Goal: Task Accomplishment & Management: Complete application form

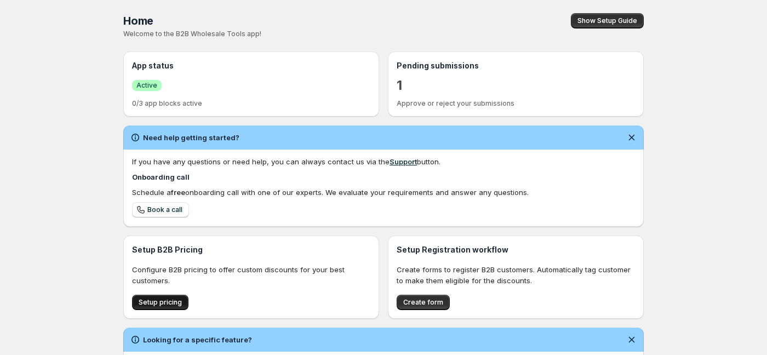
click at [161, 298] on button "Setup pricing" at bounding box center [160, 302] width 56 height 15
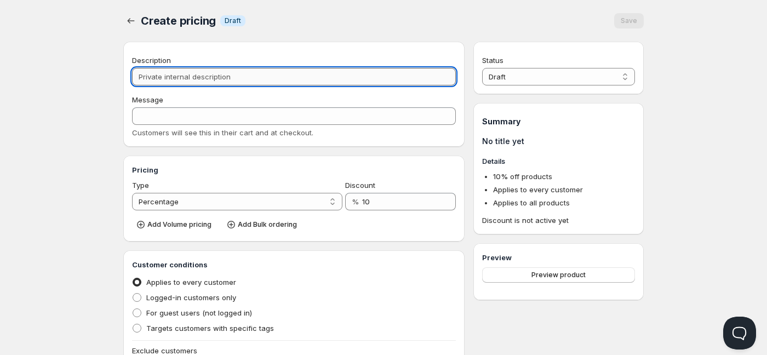
click at [231, 80] on input "Description" at bounding box center [294, 77] width 324 height 18
type input "W"
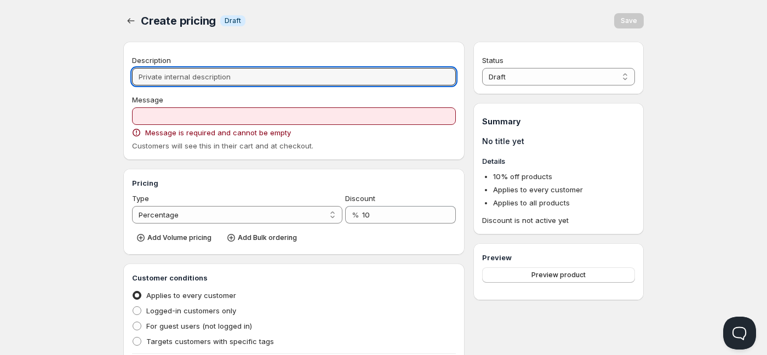
type input "E"
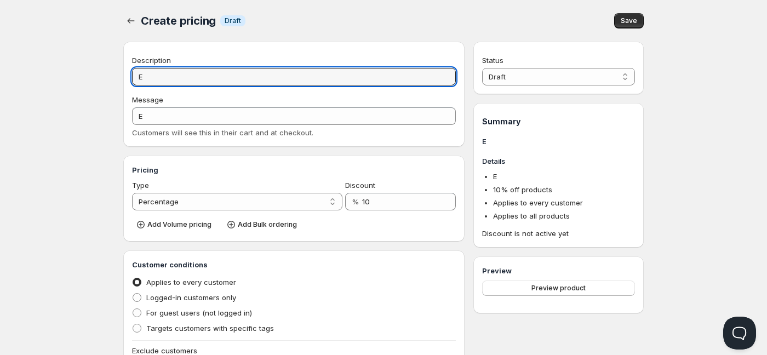
type input "Ex"
type input "EX"
type input "Exp"
type input "EXP"
type input "Expl"
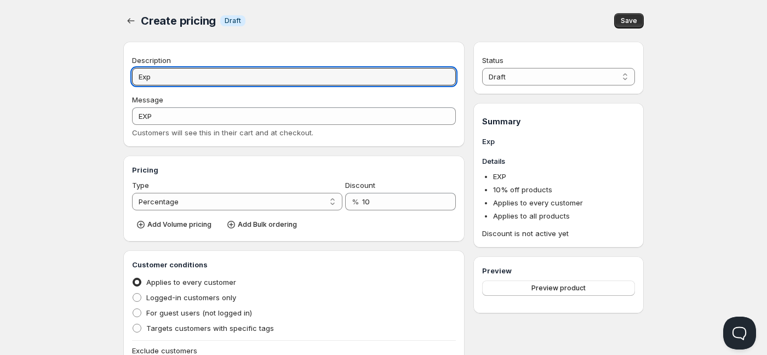
type input "EXPL"
type input "Explo"
type input "EXPLO"
type input "Explos"
type input "EXPLOS"
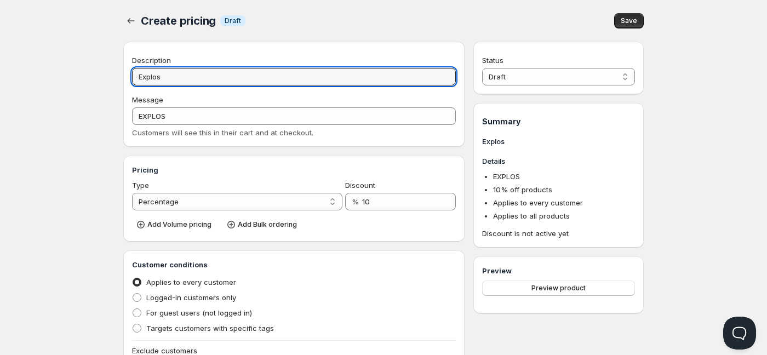
type input "Explosi"
type input "EXPLOSI"
type input "Explosio"
type input "EXPLOSIO"
type input "Explosion"
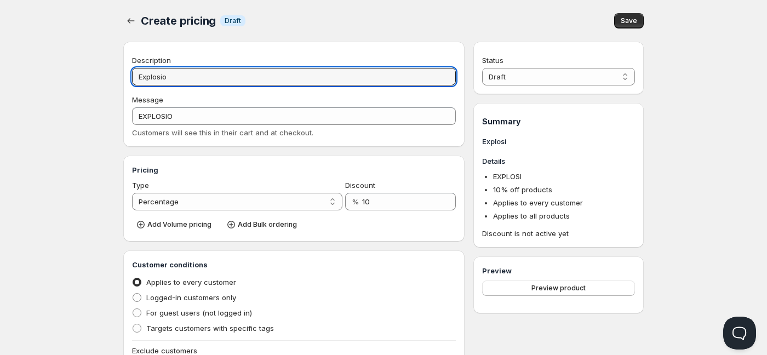
type input "EXPLOSION"
type input "Explosion"
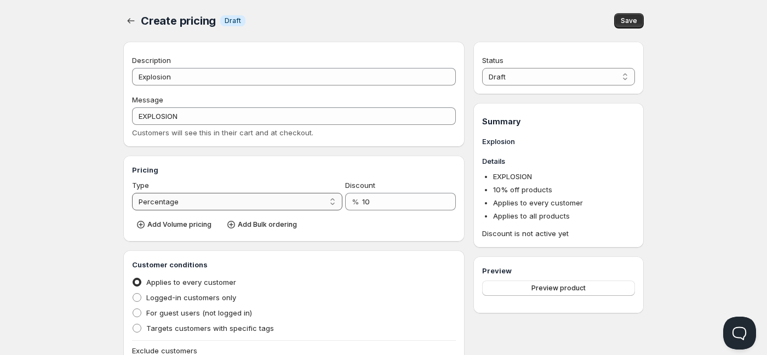
click at [264, 203] on select "Percentage Absolute" at bounding box center [237, 202] width 211 height 18
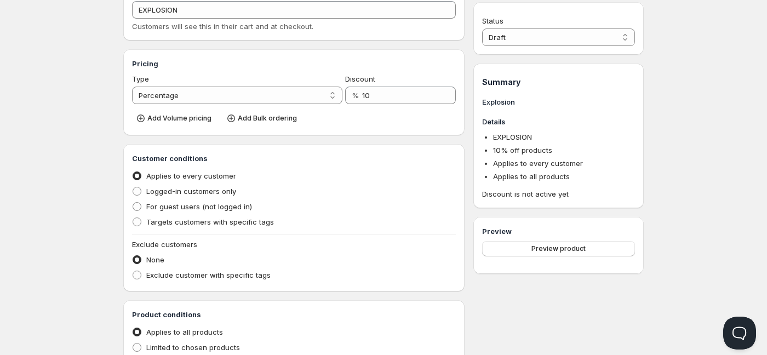
scroll to position [110, 0]
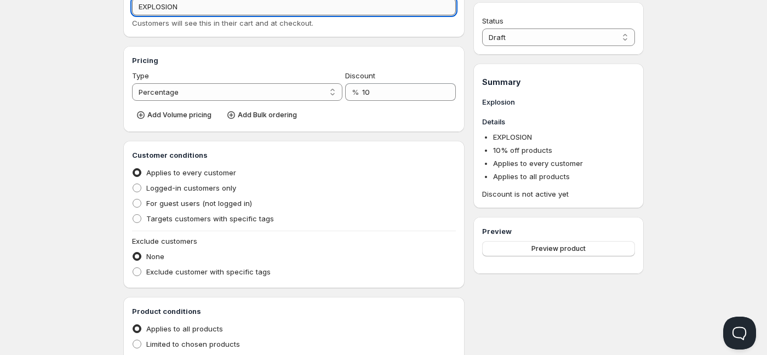
click at [211, 11] on input "EXPLOSION" at bounding box center [294, 7] width 324 height 18
type input "EXPLOSION 1"
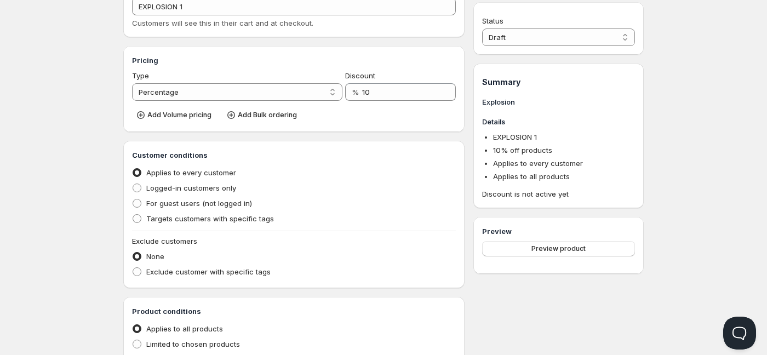
click at [327, 152] on h3 "Customer conditions" at bounding box center [294, 155] width 324 height 11
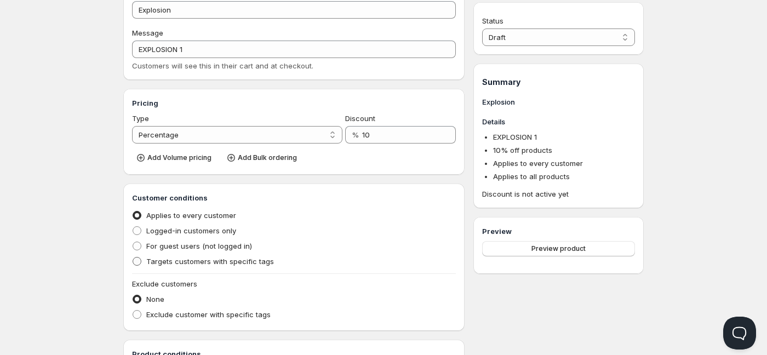
scroll to position [164, 0]
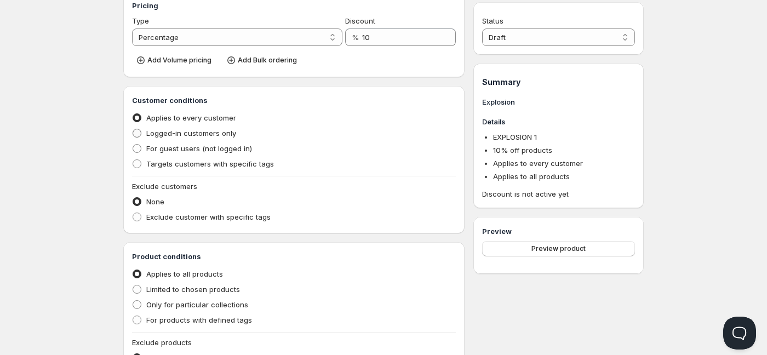
click at [143, 137] on label "Logged-in customers only" at bounding box center [184, 133] width 104 height 15
click at [133, 129] on input "Logged-in customers only" at bounding box center [133, 129] width 1 height 1
radio input "true"
click at [145, 168] on label "Targets customers with specific tags" at bounding box center [203, 163] width 142 height 15
click at [133, 160] on input "Targets customers with specific tags" at bounding box center [133, 160] width 1 height 1
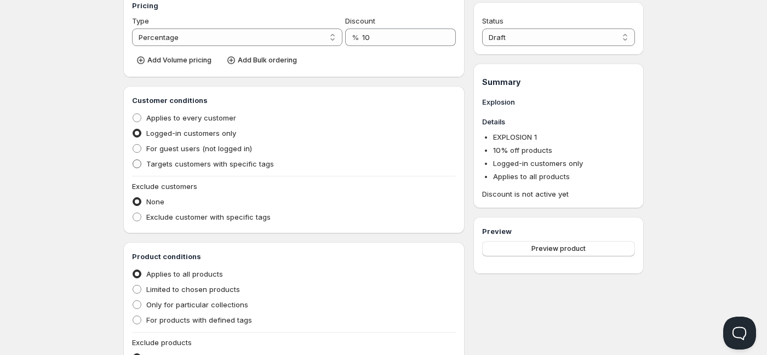
radio input "true"
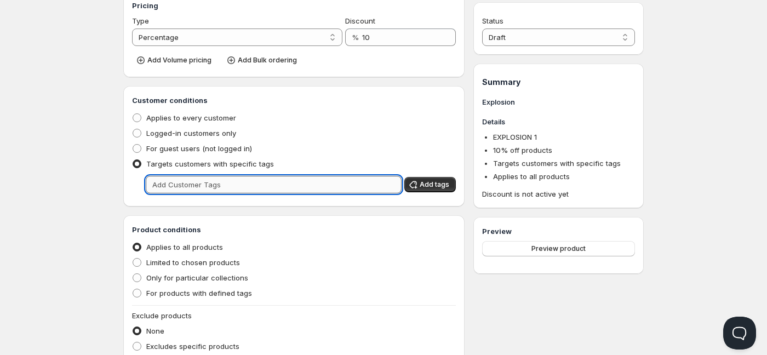
click at [192, 191] on input "text" at bounding box center [274, 185] width 256 height 18
type input "Wholesale"
click at [426, 187] on span "Add tags" at bounding box center [435, 184] width 30 height 9
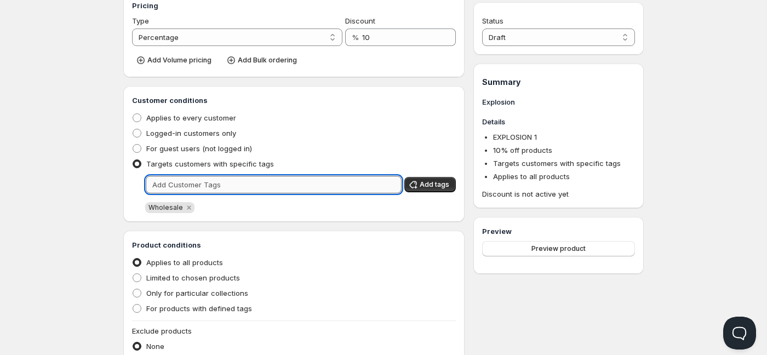
click at [261, 180] on input "text" at bounding box center [274, 185] width 256 height 18
type input "W"
type input "wholesale"
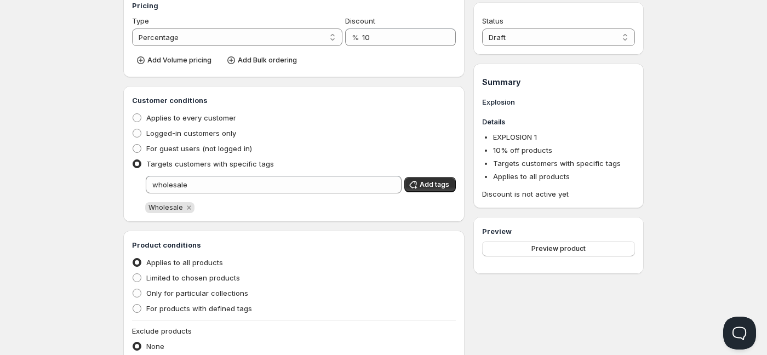
click at [334, 235] on div "Product conditions Applies to all products Limited to chosen products Only for …" at bounding box center [294, 312] width 342 height 163
click at [184, 277] on span "Limited to chosen products" at bounding box center [193, 278] width 94 height 9
click at [133, 274] on input "Limited to chosen products" at bounding box center [133, 274] width 1 height 1
radio input "true"
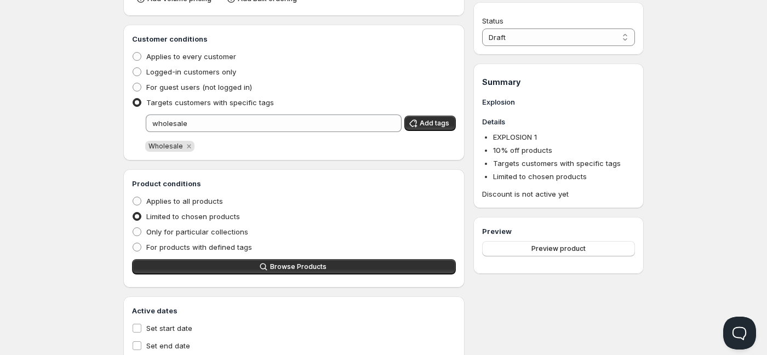
scroll to position [260, 0]
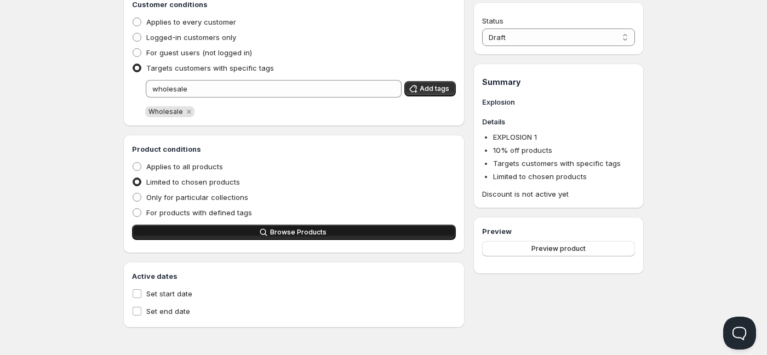
click at [313, 232] on span "Browse Products" at bounding box center [298, 232] width 56 height 9
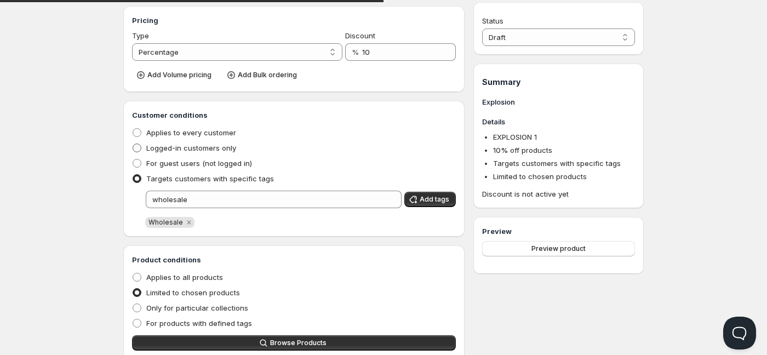
scroll to position [0, 0]
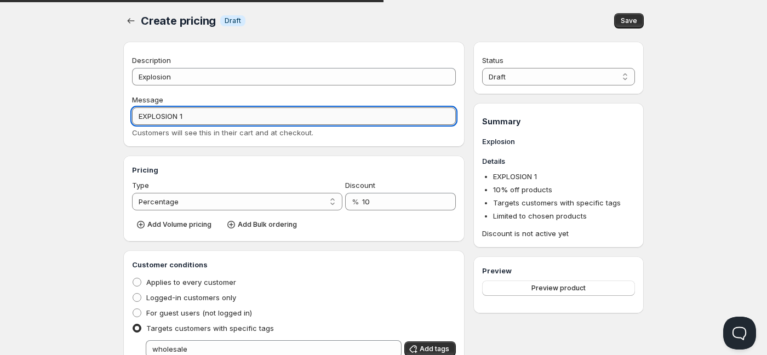
click at [210, 112] on input "EXPLOSION 1" at bounding box center [294, 116] width 324 height 18
type input "EXPLOSION 120ml"
click at [367, 227] on div "Add Volume pricing Add Bulk ordering" at bounding box center [294, 224] width 324 height 18
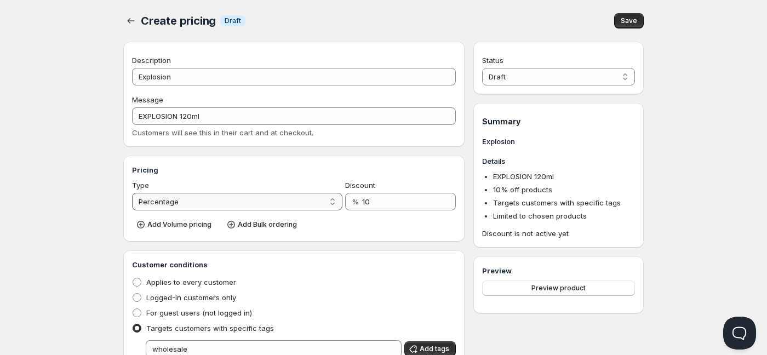
click at [337, 198] on select "Percentage Absolute" at bounding box center [237, 202] width 211 height 18
select select "2"
click at [132, 193] on select "Percentage Absolute" at bounding box center [237, 202] width 211 height 18
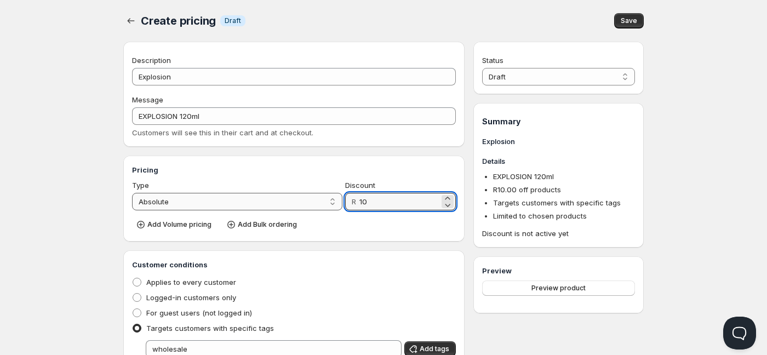
drag, startPoint x: 408, startPoint y: 205, endPoint x: 288, endPoint y: 205, distance: 120.1
click at [288, 205] on div "Type Percentage Absolute Absolute Discount R 10" at bounding box center [294, 195] width 324 height 31
type input "79"
click at [418, 274] on div "Customer conditions Applies to every customer Logged-in customers only For gues…" at bounding box center [294, 318] width 324 height 118
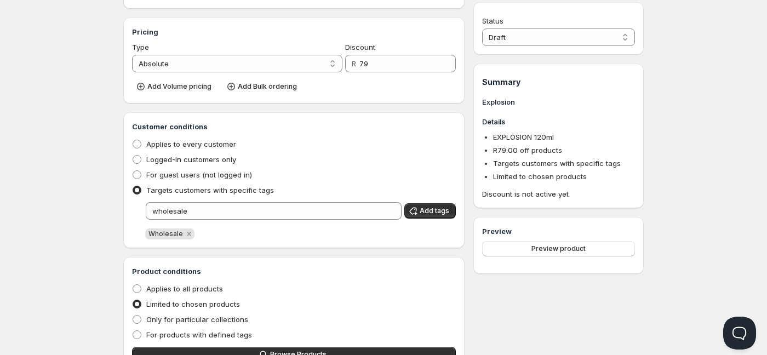
scroll to position [274, 0]
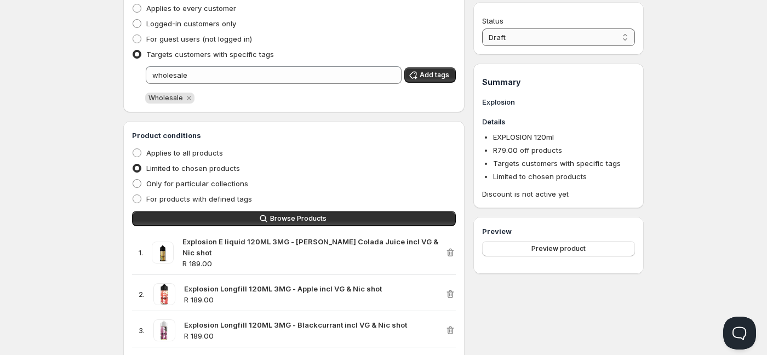
click at [577, 37] on select "Draft Active" at bounding box center [558, 38] width 153 height 18
select select "1"
click at [482, 29] on select "Draft Active" at bounding box center [558, 38] width 153 height 18
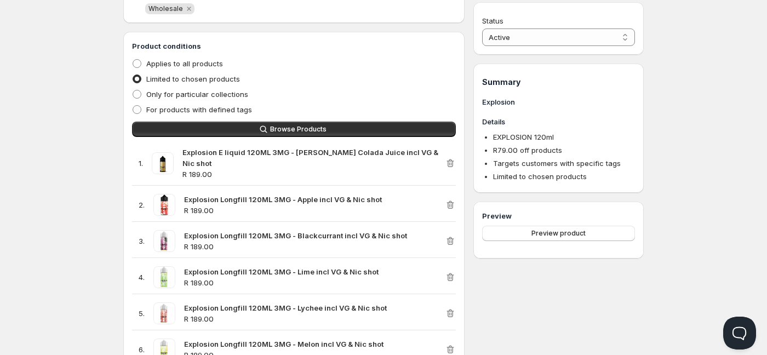
scroll to position [0, 0]
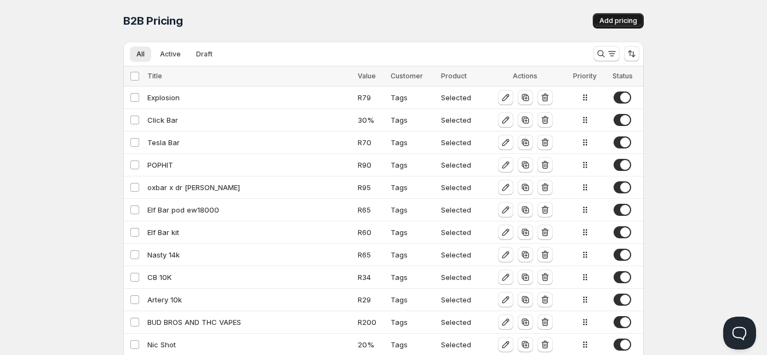
click at [610, 19] on span "Add pricing" at bounding box center [619, 20] width 38 height 9
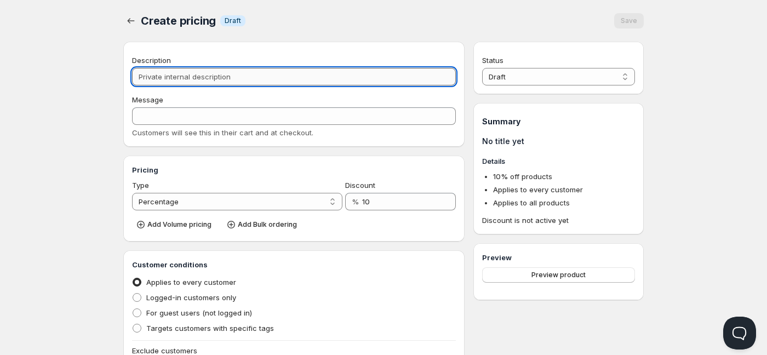
click at [178, 76] on input "Description" at bounding box center [294, 77] width 324 height 18
type input "E"
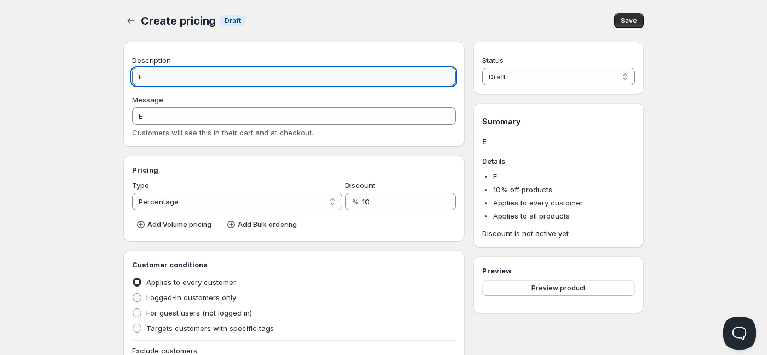
type input "Ex"
type input "EX"
type input "Exp"
type input "EXP"
type input "Expl"
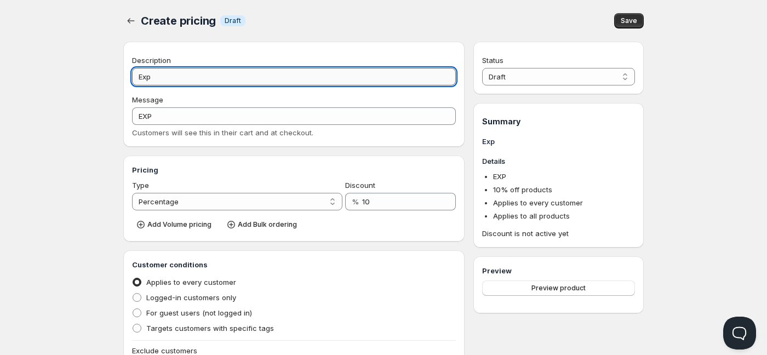
type input "EXPL"
type input "Explo"
type input "EXPLO"
type input "Explos"
type input "EXPLOS"
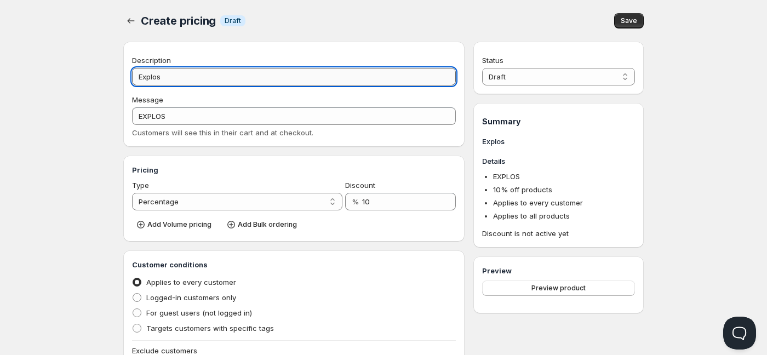
type input "Explosu"
type input "EXPLOSU"
type input "Explosuo"
type input "EXPLOSUO"
type input "Explosu"
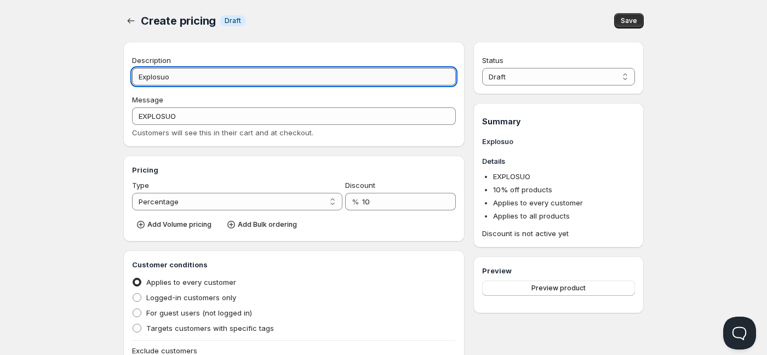
type input "EXPLOSU"
type input "Explos"
type input "EXPLOS"
type input "Explosi"
type input "EXPLOSI"
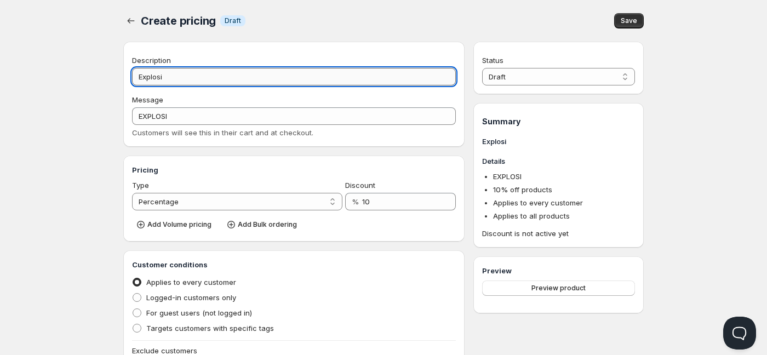
type input "Explosio"
type input "EXPLOSIO"
type input "Explosion"
type input "EXPLOSION"
type input "Explosion m"
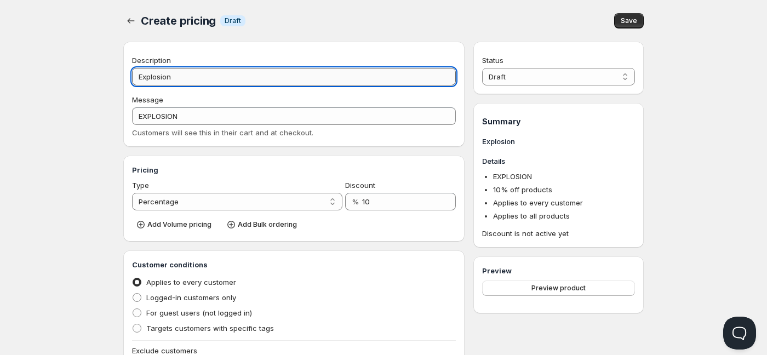
type input "EXPLOSION_M"
type input "Explosion mt"
type input "EXPLOSION_MT"
type input "Explosion mtl"
type input "EXPLOSION_MTL"
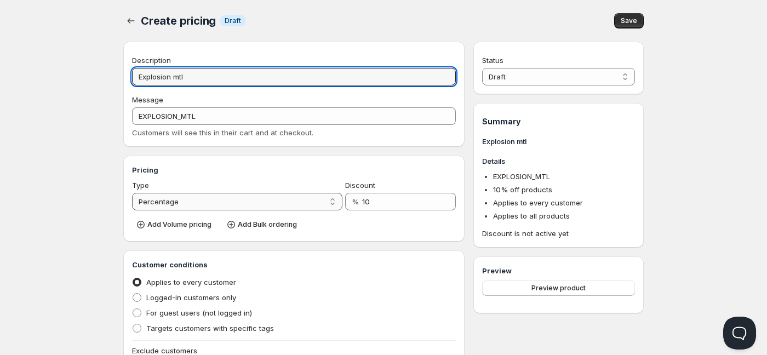
type input "Explosion mtl"
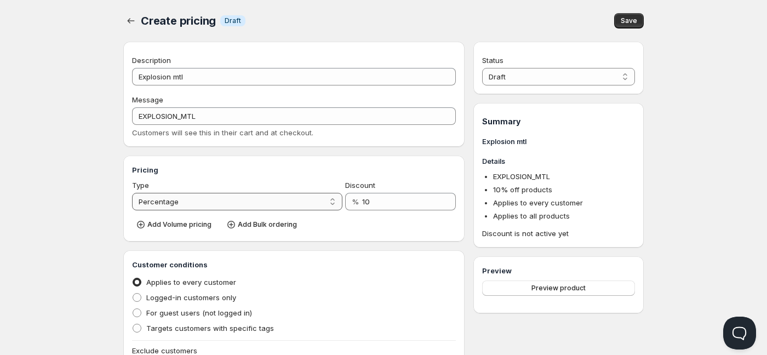
click at [327, 204] on select "Percentage Absolute" at bounding box center [237, 202] width 211 height 18
select select "2"
click at [132, 193] on select "Percentage Absolute" at bounding box center [237, 202] width 211 height 18
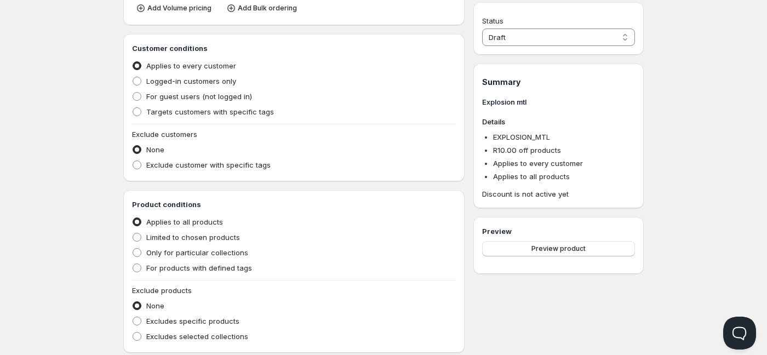
scroll to position [219, 0]
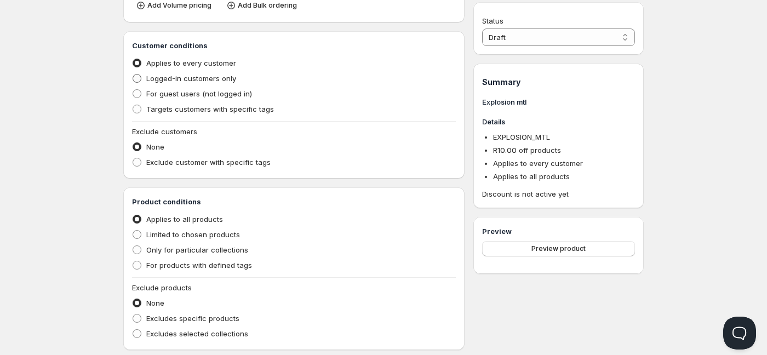
click at [146, 84] on label "Logged-in customers only" at bounding box center [184, 78] width 104 height 15
click at [133, 75] on input "Logged-in customers only" at bounding box center [133, 74] width 1 height 1
radio input "true"
click at [143, 235] on label "Limited to chosen products" at bounding box center [186, 234] width 108 height 15
click at [133, 231] on input "Limited to chosen products" at bounding box center [133, 230] width 1 height 1
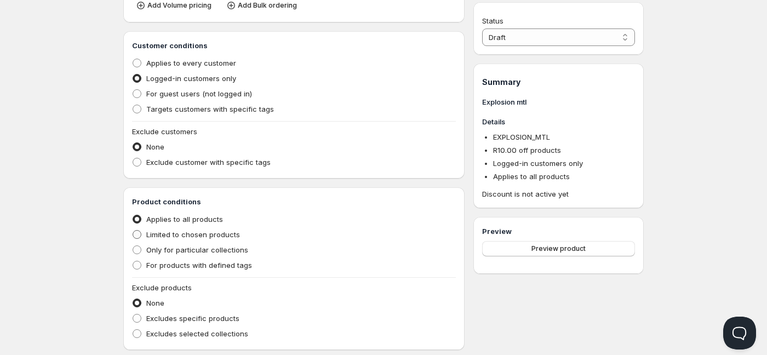
radio input "true"
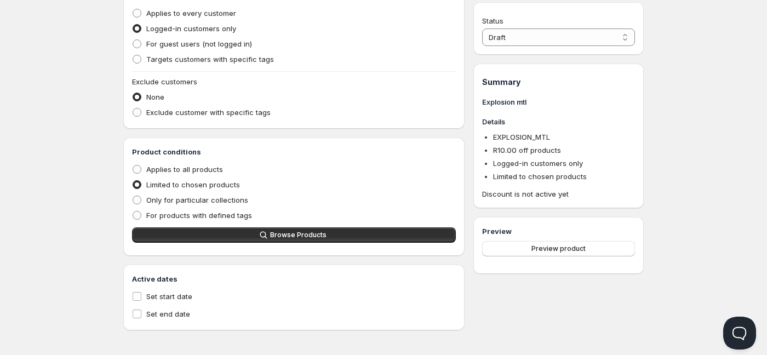
scroll to position [108, 0]
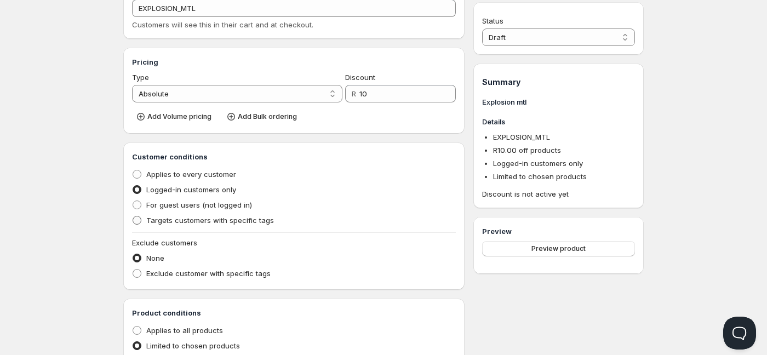
click at [145, 221] on label "Targets customers with specific tags" at bounding box center [203, 220] width 142 height 15
click at [133, 217] on input "Targets customers with specific tags" at bounding box center [133, 216] width 1 height 1
radio input "true"
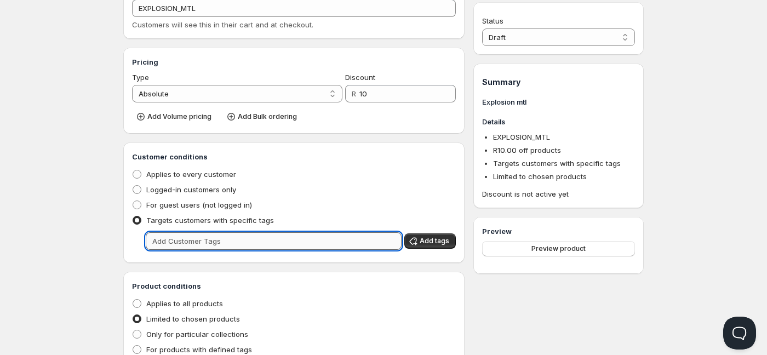
click at [180, 247] on input "text" at bounding box center [274, 241] width 256 height 18
type input "E"
type input "Wholesale"
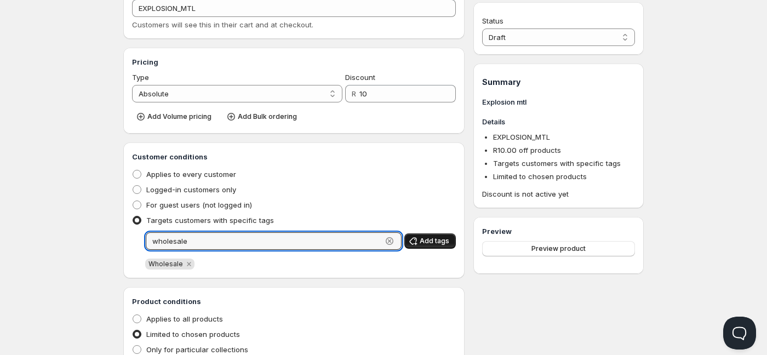
type input "wholesale"
click at [435, 243] on span "Add tags" at bounding box center [435, 241] width 30 height 9
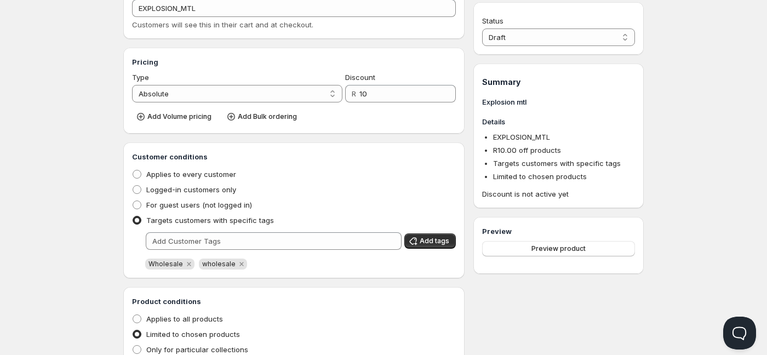
click at [545, 342] on div "Status Draft Active Draft Summary Explosion mtl Details EXPLOSION_MTL R 10.00 o…" at bounding box center [559, 207] width 170 height 547
drag, startPoint x: 566, startPoint y: 39, endPoint x: 562, endPoint y: 45, distance: 6.7
click at [566, 39] on select "Draft Active" at bounding box center [558, 38] width 153 height 18
select select "1"
click at [482, 29] on select "Draft Active" at bounding box center [558, 38] width 153 height 18
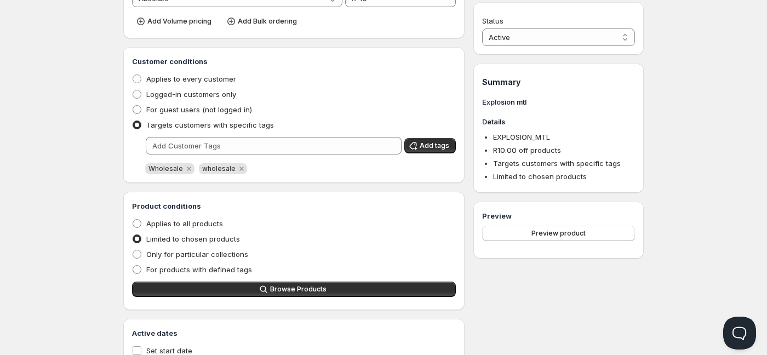
scroll to position [261, 0]
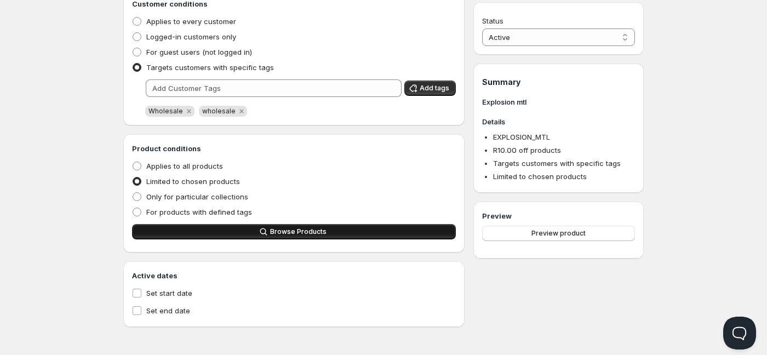
click at [238, 238] on button "Browse Products" at bounding box center [294, 231] width 324 height 15
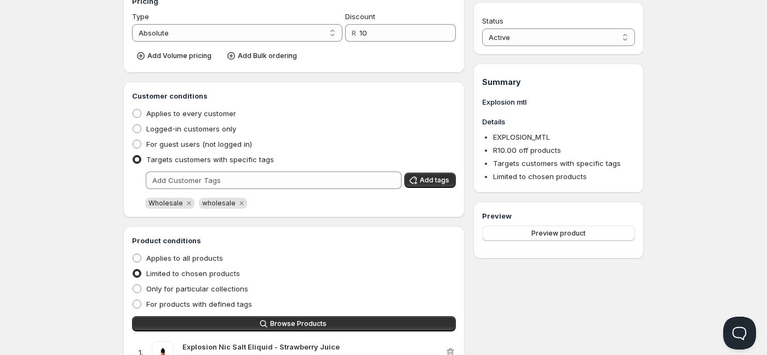
scroll to position [166, 0]
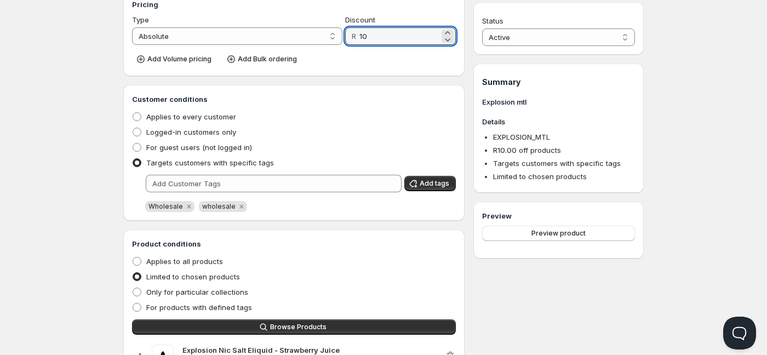
drag, startPoint x: 389, startPoint y: 35, endPoint x: 357, endPoint y: 41, distance: 32.3
click at [357, 41] on div "R 10" at bounding box center [400, 36] width 111 height 18
drag, startPoint x: 378, startPoint y: 41, endPoint x: 341, endPoint y: 41, distance: 37.3
click at [341, 41] on div "Type Percentage Absolute Absolute Discount R 90" at bounding box center [294, 29] width 324 height 31
type input "90"
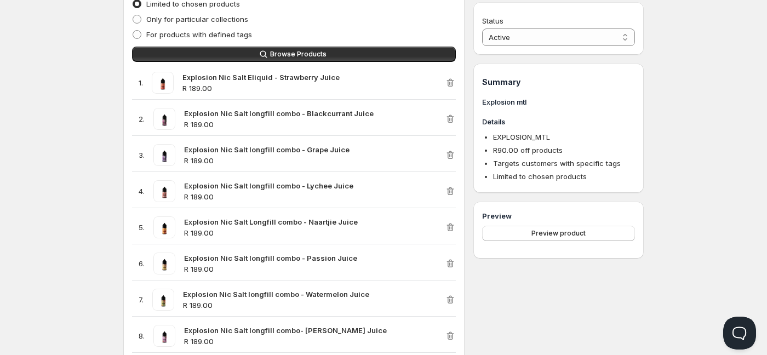
scroll to position [440, 0]
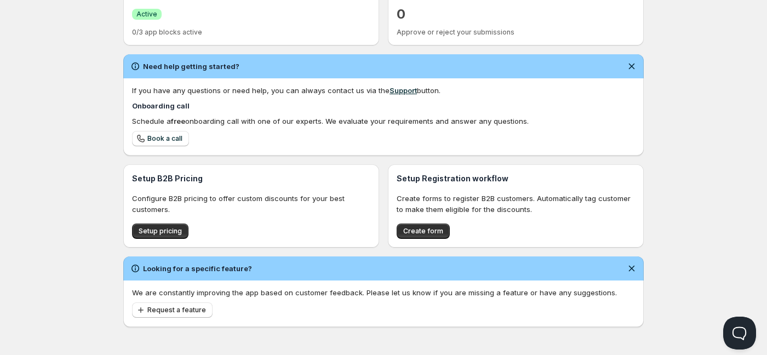
scroll to position [71, 0]
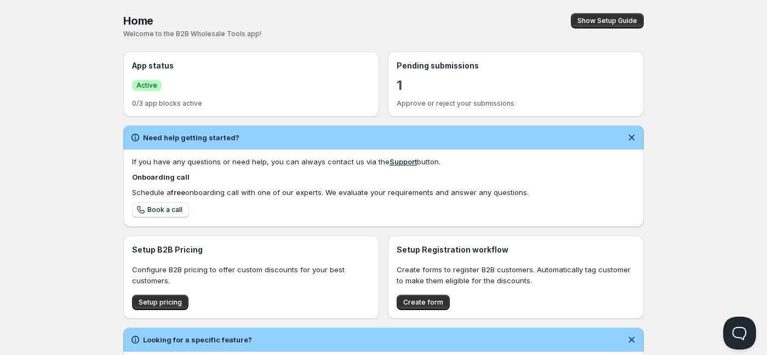
click at [457, 60] on div "Pending submissions 1 Approve or reject your submissions" at bounding box center [516, 84] width 256 height 65
click at [454, 95] on div "Pending submissions 1 Approve or reject your submissions" at bounding box center [516, 84] width 238 height 48
click at [455, 104] on p "Approve or reject your submissions" at bounding box center [516, 103] width 238 height 9
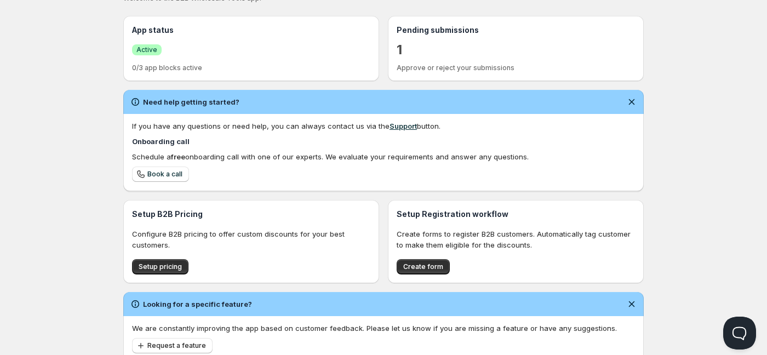
scroll to position [71, 0]
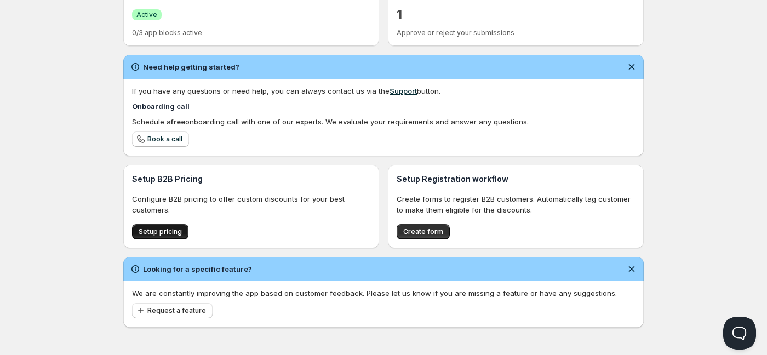
click at [159, 235] on span "Setup pricing" at bounding box center [160, 232] width 43 height 9
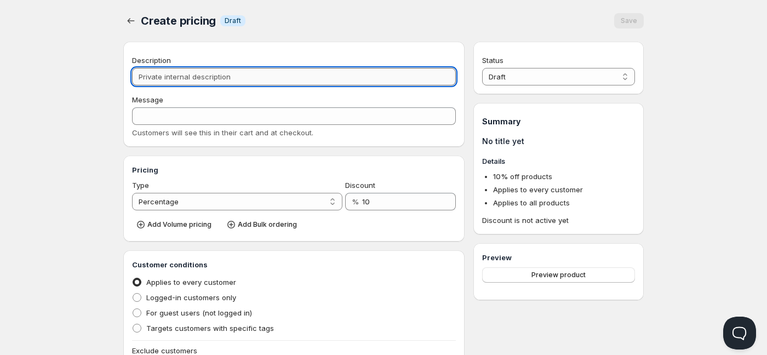
click at [185, 82] on input "Description" at bounding box center [294, 77] width 324 height 18
type input "N"
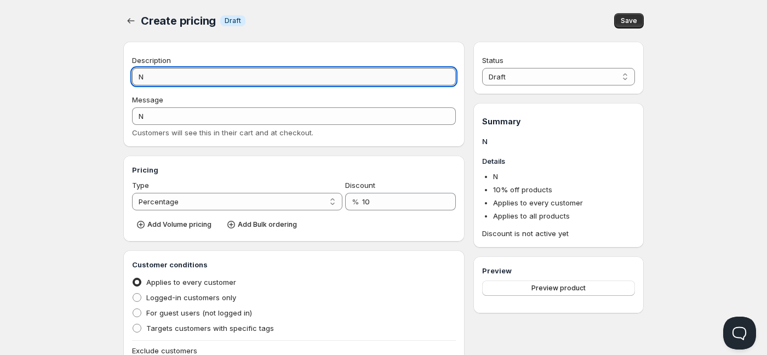
type input "Na"
type input "NA"
type input "Nas"
type input "NAS"
type input "Nast"
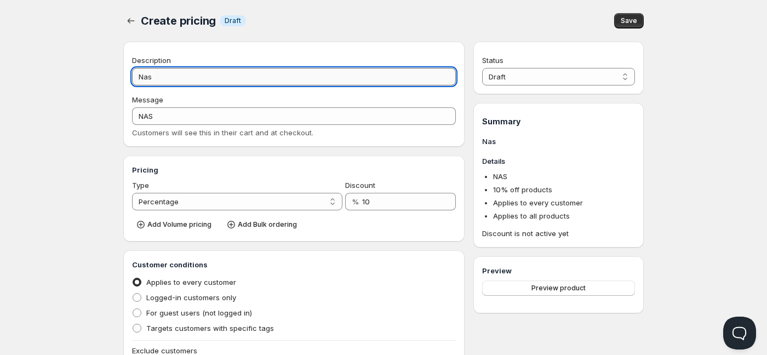
type input "NAST"
type input "Nasty"
type input "NASTY"
type input "Nasty 1"
type input "NASTY_1"
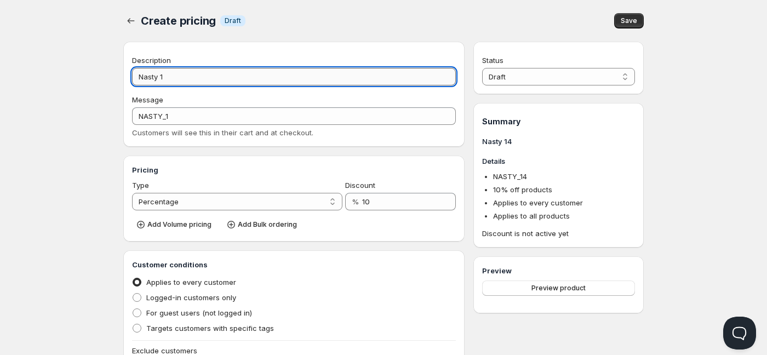
type input "Nasty 14"
type input "NASTY_14"
type input "Nasty 14k"
type input "NASTY_14K"
type input "Nasty 14k"
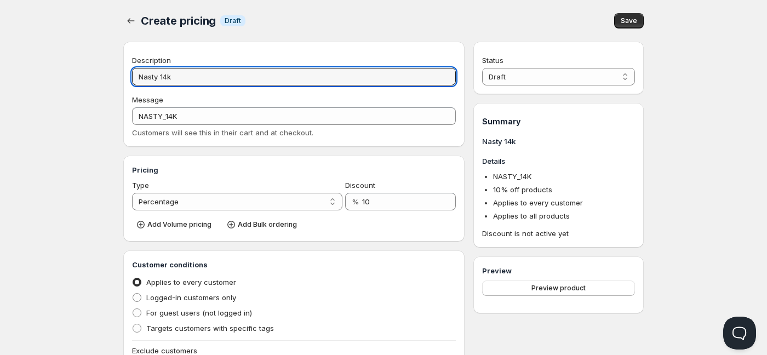
click at [234, 180] on div "Type" at bounding box center [237, 185] width 211 height 11
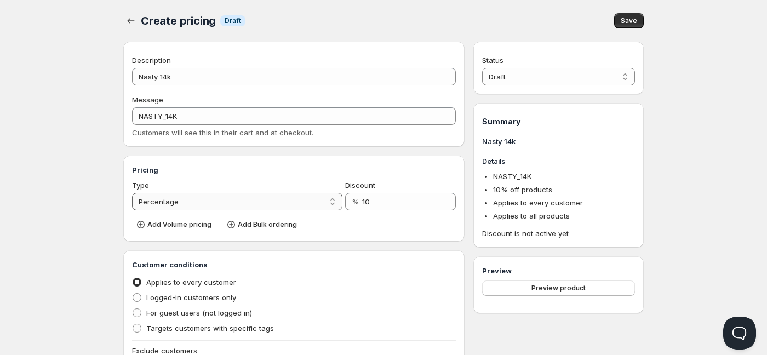
click at [331, 204] on select "Percentage Absolute" at bounding box center [237, 202] width 211 height 18
select select "2"
click at [132, 193] on select "Percentage Absolute" at bounding box center [237, 202] width 211 height 18
click at [143, 223] on icon "button" at bounding box center [140, 224] width 11 height 11
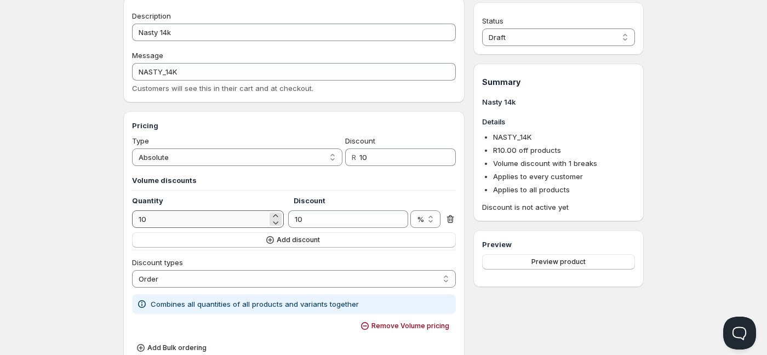
scroll to position [110, 0]
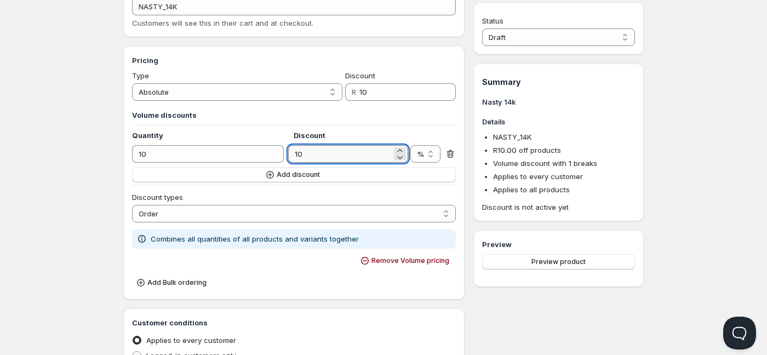
drag, startPoint x: 317, startPoint y: 156, endPoint x: 293, endPoint y: 152, distance: 24.4
click at [293, 152] on input "10" at bounding box center [339, 154] width 103 height 18
click at [311, 161] on input "10" at bounding box center [339, 154] width 103 height 18
drag, startPoint x: 325, startPoint y: 154, endPoint x: 286, endPoint y: 152, distance: 39.0
click at [286, 152] on div "10 10 % R %" at bounding box center [294, 154] width 324 height 18
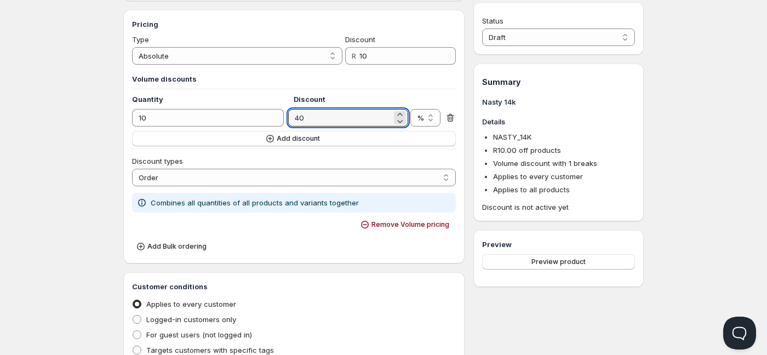
scroll to position [164, 0]
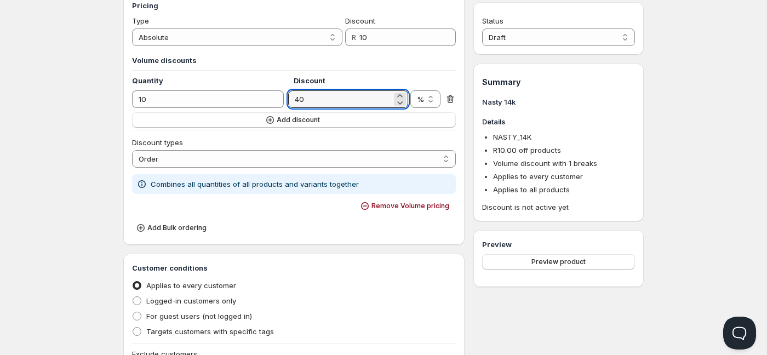
type input "40"
click at [272, 217] on div "Volume discounts Quantity Discount 10 40 % R % Add discount Discount types Orde…" at bounding box center [294, 143] width 324 height 186
click at [259, 157] on select "Order Product Variant Item" at bounding box center [294, 159] width 324 height 18
click at [259, 159] on select "Order Product Variant Item" at bounding box center [294, 159] width 324 height 18
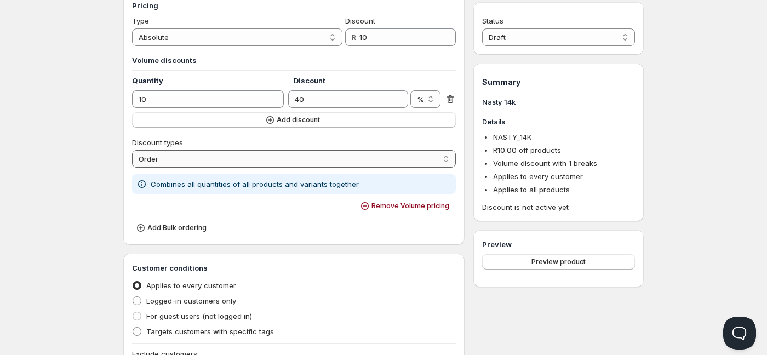
select select "2"
click at [132, 150] on select "Order Product Variant Item" at bounding box center [294, 159] width 324 height 18
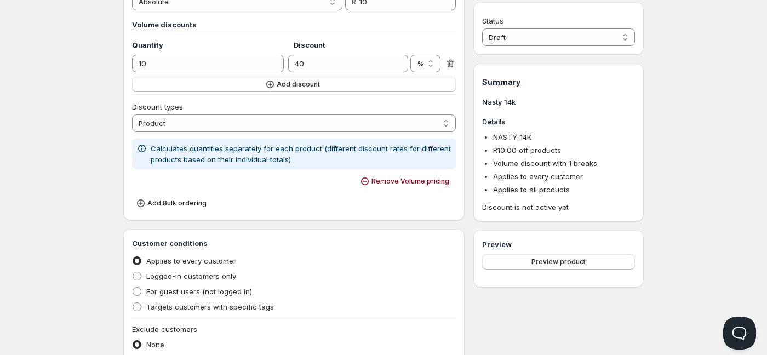
scroll to position [219, 0]
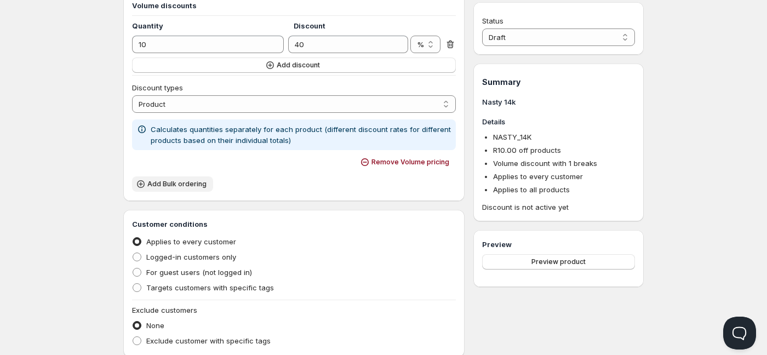
click at [149, 184] on span "Add Bulk ordering" at bounding box center [176, 184] width 59 height 9
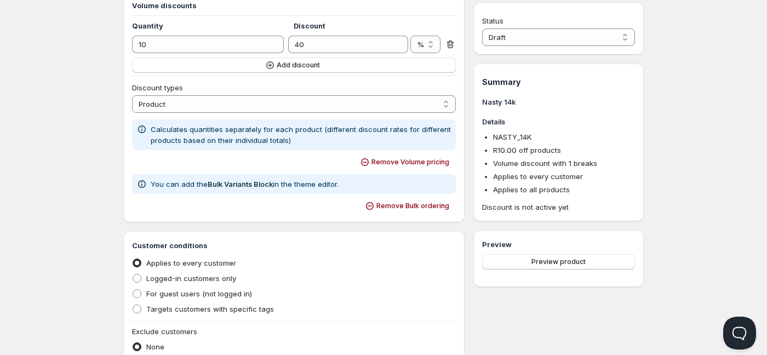
click at [137, 185] on icon at bounding box center [142, 184] width 11 height 11
click at [376, 206] on icon "button" at bounding box center [370, 206] width 11 height 11
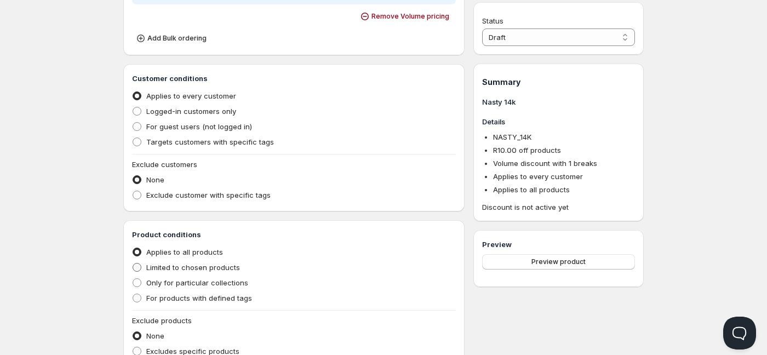
scroll to position [384, 0]
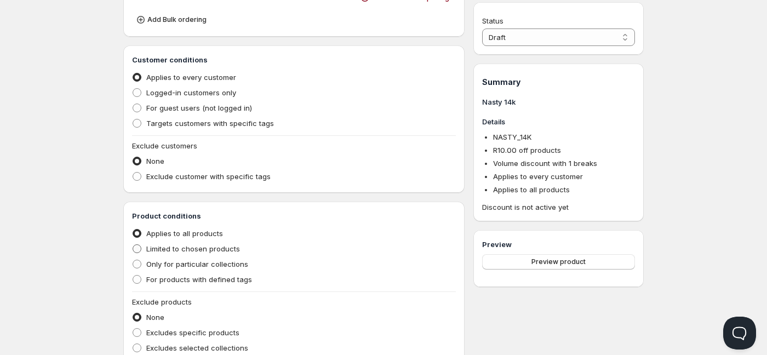
click at [146, 251] on label "Limited to chosen products" at bounding box center [186, 248] width 108 height 15
click at [133, 245] on input "Limited to chosen products" at bounding box center [133, 244] width 1 height 1
radio input "true"
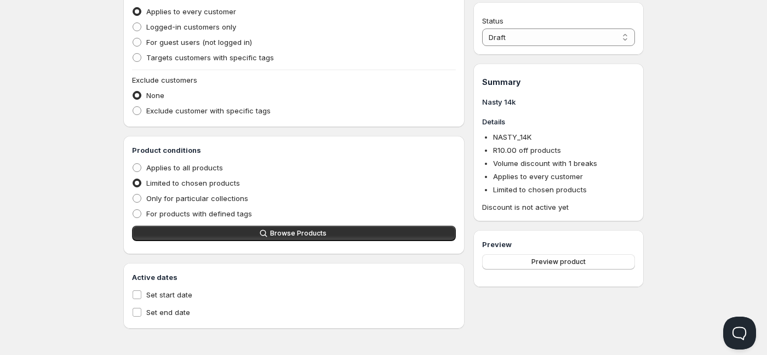
scroll to position [451, 0]
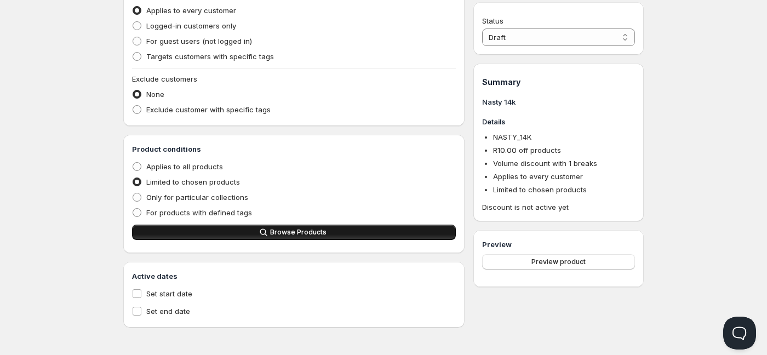
click at [311, 235] on span "Browse Products" at bounding box center [298, 232] width 56 height 9
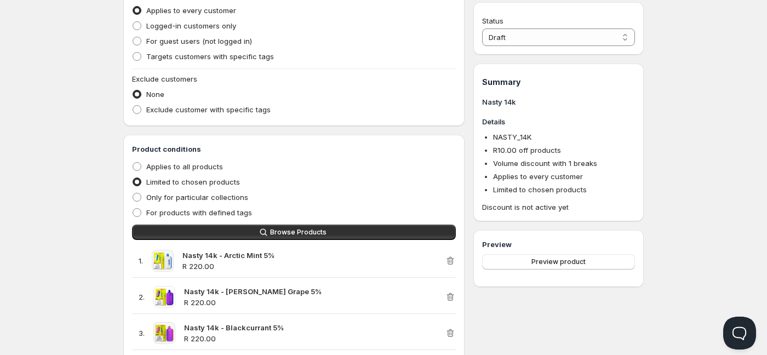
scroll to position [177, 0]
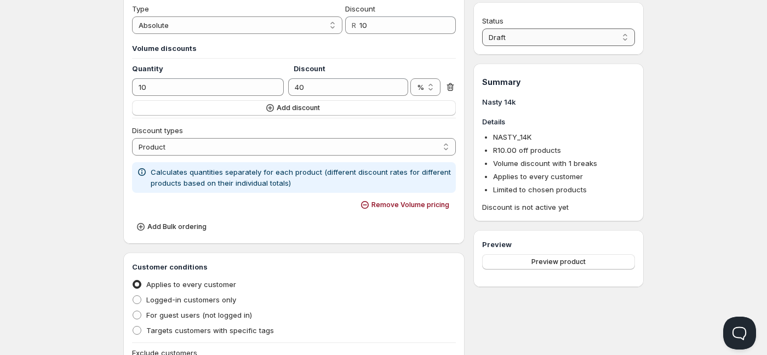
click at [572, 36] on select "Draft Active" at bounding box center [558, 38] width 153 height 18
select select "1"
click at [482, 29] on select "Draft Active" at bounding box center [558, 38] width 153 height 18
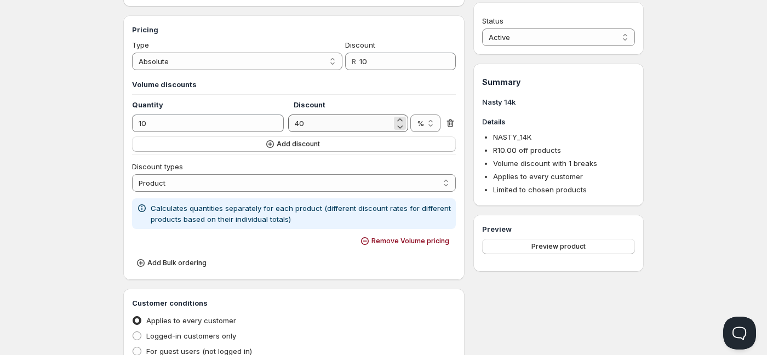
scroll to position [122, 0]
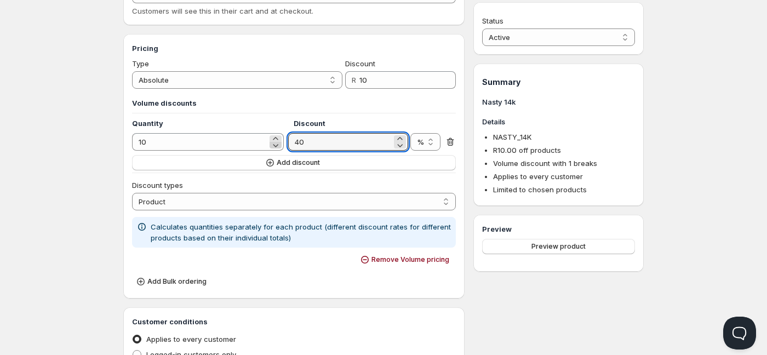
drag, startPoint x: 312, startPoint y: 143, endPoint x: 272, endPoint y: 143, distance: 40.6
click at [272, 143] on div "10 40 % R %" at bounding box center [294, 142] width 324 height 18
drag, startPoint x: 312, startPoint y: 141, endPoint x: 291, endPoint y: 141, distance: 21.9
click at [291, 141] on input "0" at bounding box center [339, 142] width 103 height 18
type input "0"
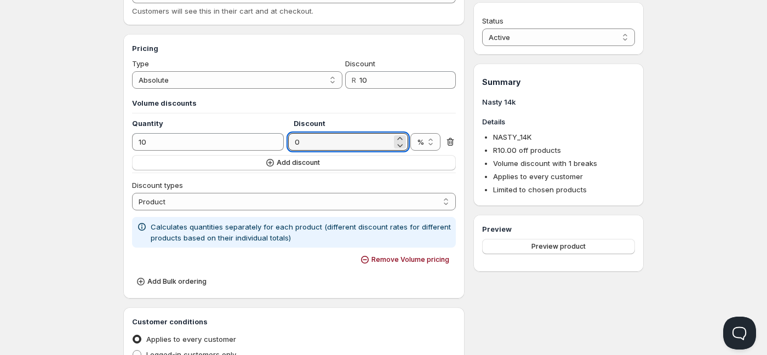
click at [371, 101] on h3 "Volume discounts" at bounding box center [294, 103] width 324 height 11
drag, startPoint x: 303, startPoint y: 141, endPoint x: 296, endPoint y: 141, distance: 6.6
click at [296, 141] on input "0" at bounding box center [339, 142] width 103 height 18
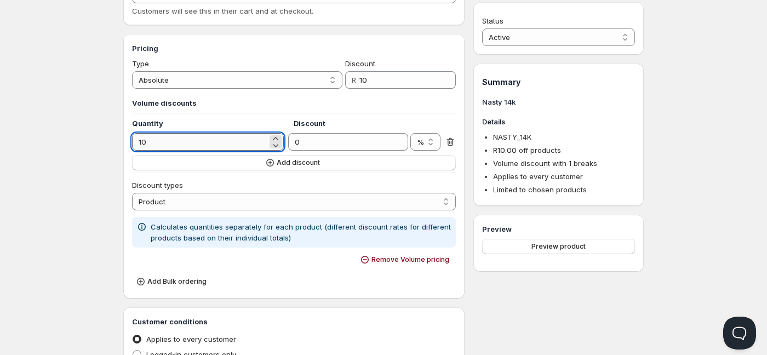
drag, startPoint x: 216, startPoint y: 145, endPoint x: 149, endPoint y: 145, distance: 67.4
click at [149, 145] on input "10" at bounding box center [199, 142] width 135 height 18
drag, startPoint x: 161, startPoint y: 144, endPoint x: 99, endPoint y: 151, distance: 61.9
type input "5"
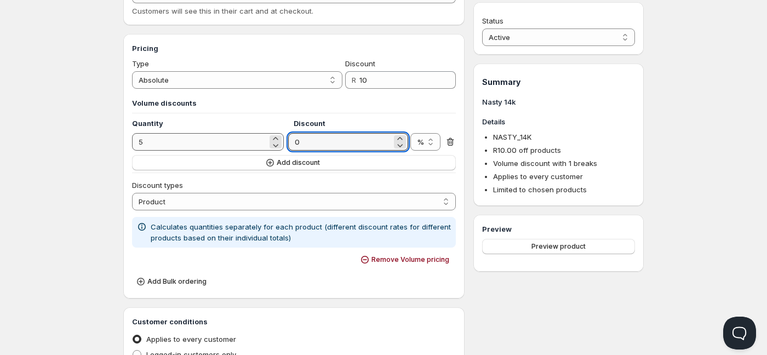
drag, startPoint x: 304, startPoint y: 146, endPoint x: 266, endPoint y: 146, distance: 38.4
click at [266, 146] on div "5 0 % R %" at bounding box center [294, 142] width 324 height 18
type input "10"
click at [358, 116] on div "Volume discounts Quantity Discount 5 10 % R % Add discount" at bounding box center [294, 134] width 324 height 73
click at [269, 162] on icon "button" at bounding box center [270, 162] width 11 height 11
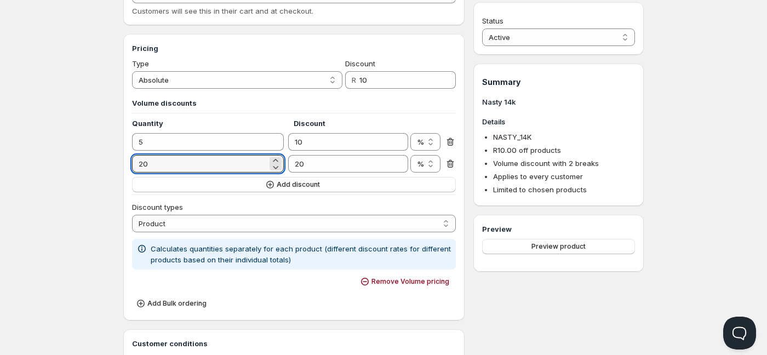
drag, startPoint x: 173, startPoint y: 168, endPoint x: 105, endPoint y: 168, distance: 68.5
type input "10"
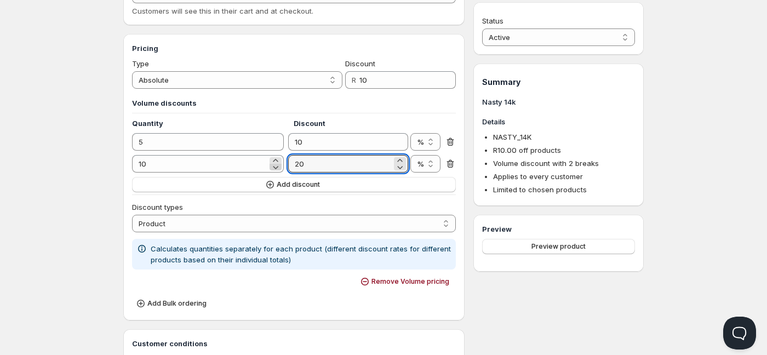
drag, startPoint x: 311, startPoint y: 167, endPoint x: 272, endPoint y: 168, distance: 38.9
click at [274, 167] on div "10 20 % R %" at bounding box center [294, 164] width 324 height 18
type input "40"
click at [399, 113] on div "Volume discounts Quantity Discount 5 10 % R % 10 40 % R % Add discount" at bounding box center [294, 145] width 324 height 95
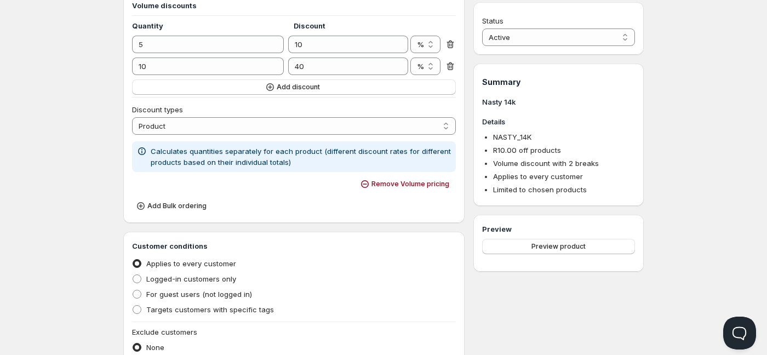
scroll to position [0, 0]
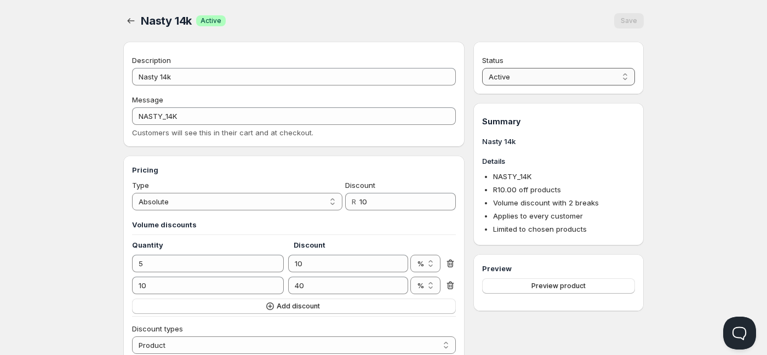
click at [571, 73] on select "Active Draft" at bounding box center [558, 77] width 153 height 18
select select "0"
click at [482, 68] on select "Active Draft" at bounding box center [558, 77] width 153 height 18
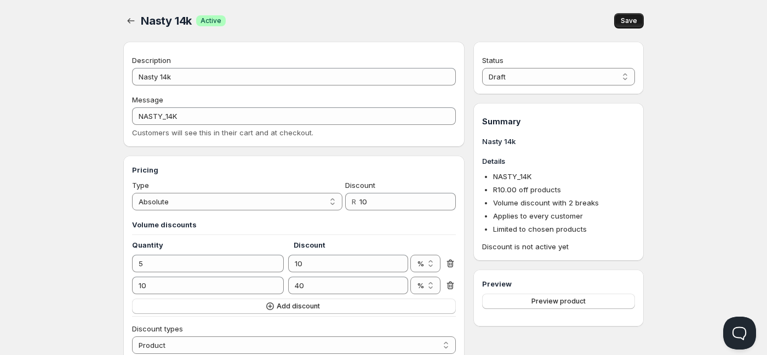
click at [628, 26] on button "Save" at bounding box center [630, 20] width 30 height 15
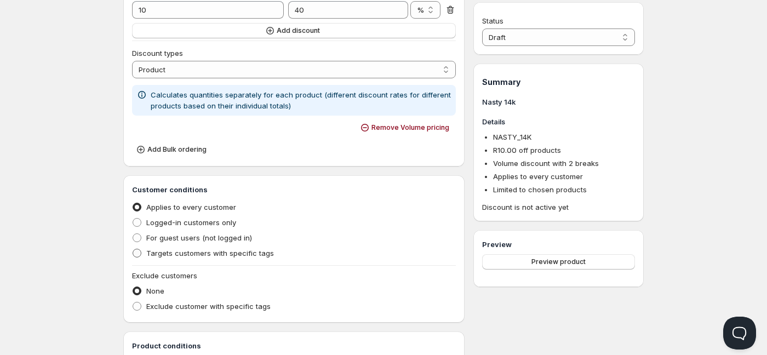
scroll to position [384, 0]
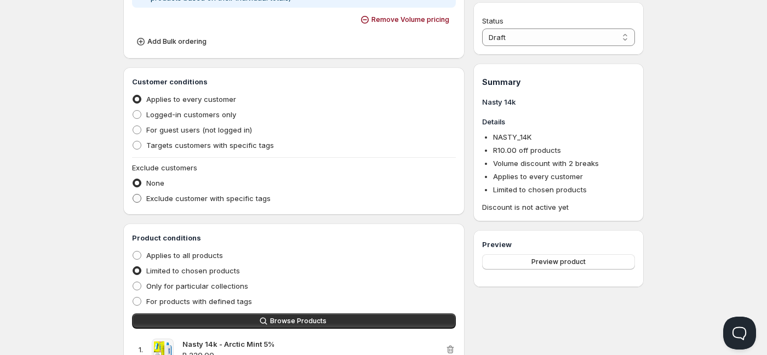
click at [146, 196] on label "Exclude customer with specific tags" at bounding box center [201, 198] width 139 height 15
click at [133, 195] on input "Exclude customer with specific tags" at bounding box center [133, 194] width 1 height 1
radio input "true"
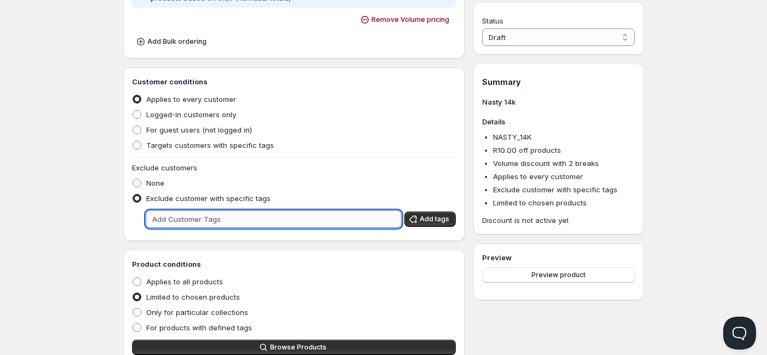
click at [180, 225] on input "text" at bounding box center [274, 220] width 256 height 18
type input "Wholesale"
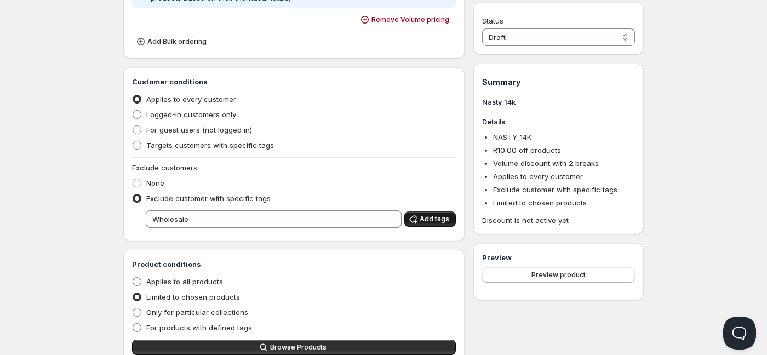
click at [439, 222] on span "Add tags" at bounding box center [435, 219] width 30 height 9
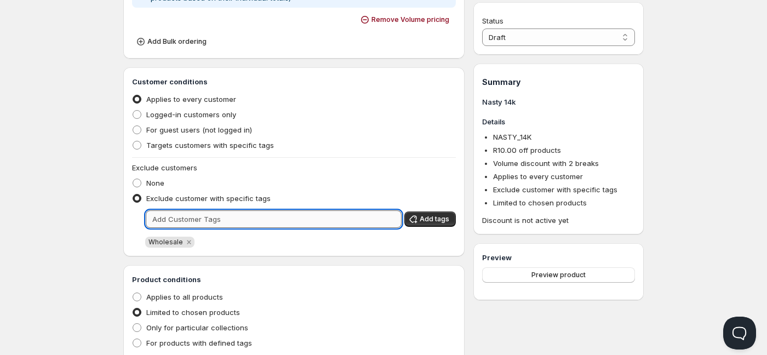
click at [259, 221] on input "text" at bounding box center [274, 220] width 256 height 18
type input "wholesale"
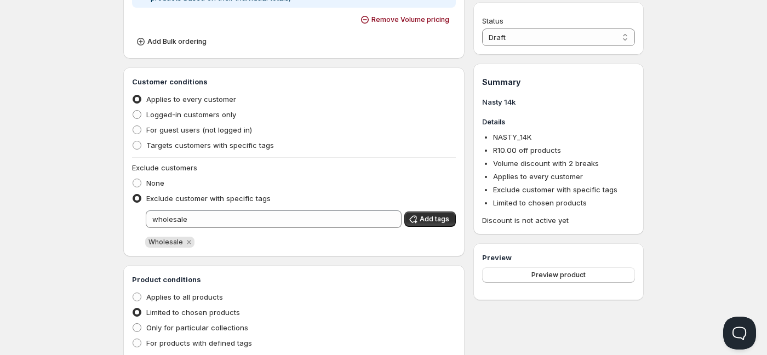
click at [418, 246] on div "Wholesale" at bounding box center [300, 242] width 311 height 11
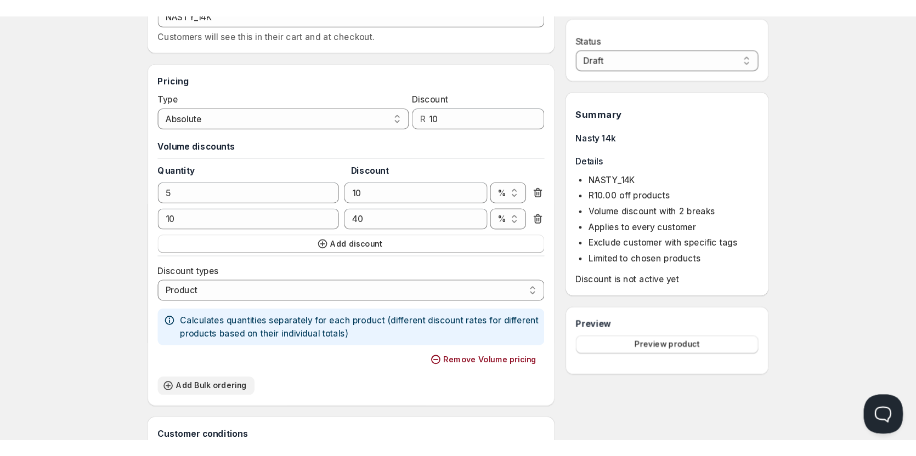
scroll to position [110, 0]
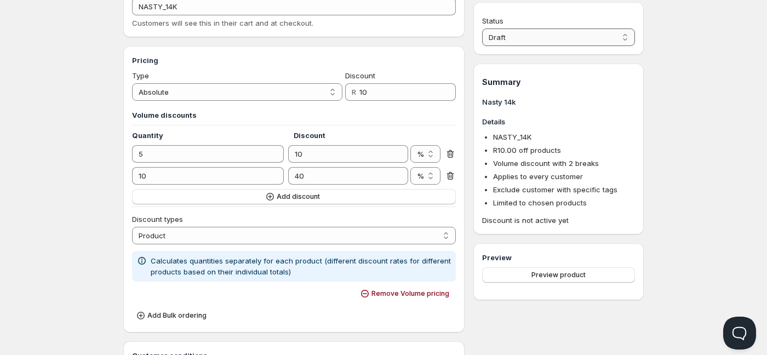
click at [556, 46] on select "Draft Active" at bounding box center [558, 38] width 153 height 18
click at [482, 29] on select "Draft Active" at bounding box center [558, 38] width 153 height 18
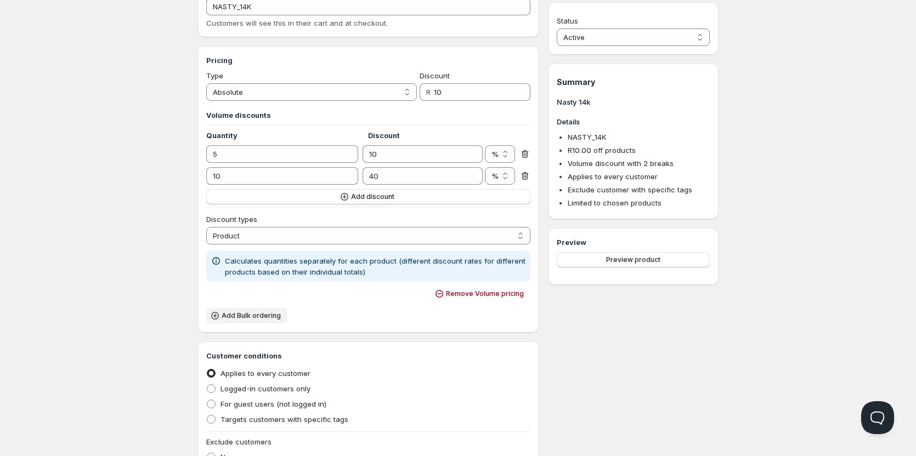
click at [228, 317] on span "Add Bulk ordering" at bounding box center [250, 315] width 59 height 9
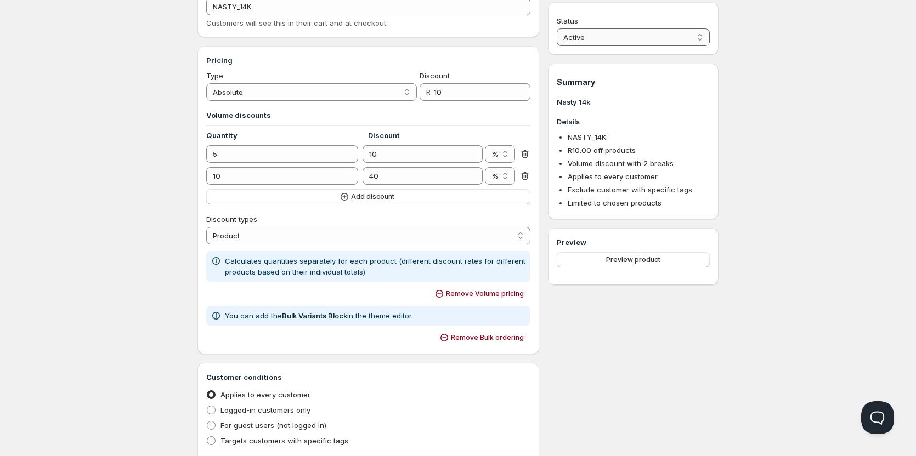
click at [701, 32] on select "Active Draft" at bounding box center [632, 38] width 153 height 18
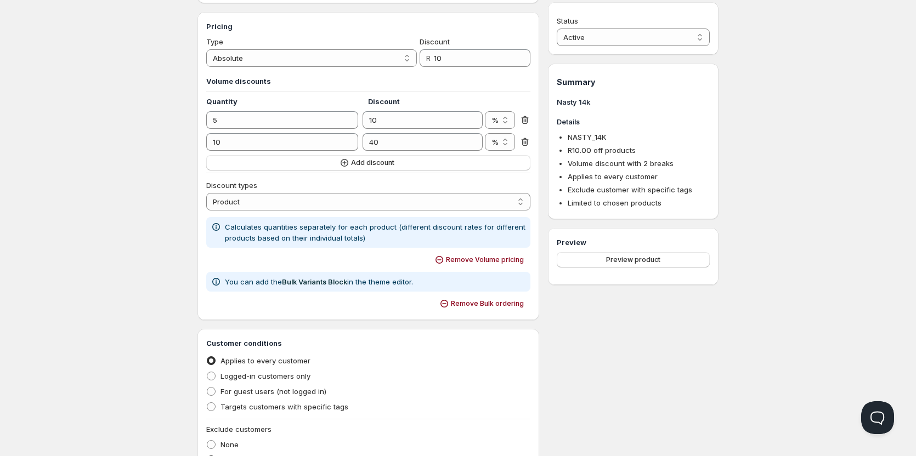
scroll to position [138, 0]
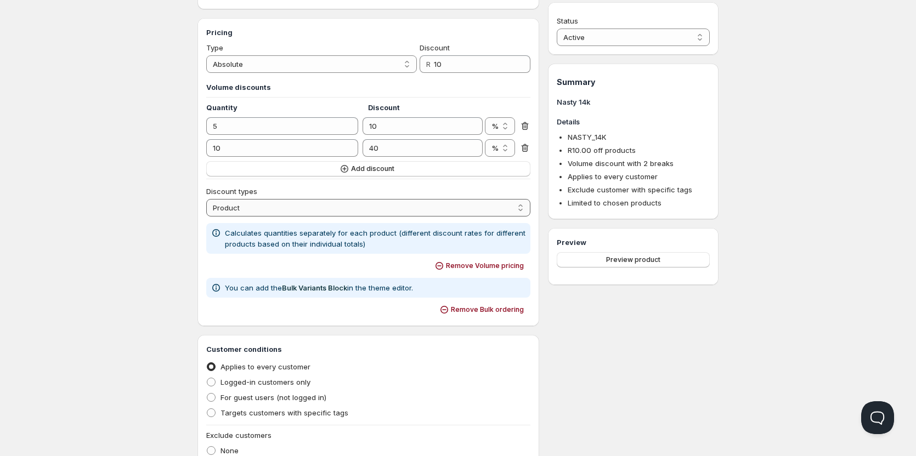
click at [307, 212] on select "Order Product Variant Item" at bounding box center [368, 208] width 324 height 18
click at [634, 30] on select "Active Draft" at bounding box center [632, 38] width 153 height 18
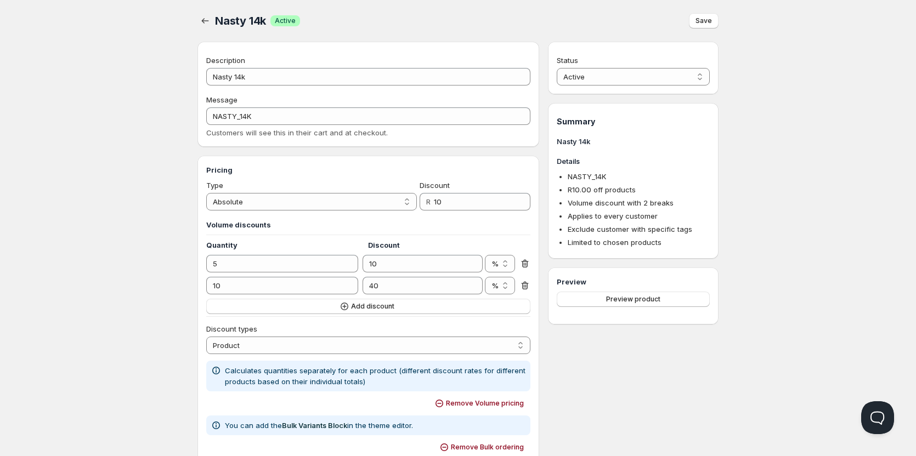
click at [624, 61] on div "Status" at bounding box center [632, 60] width 153 height 11
click at [621, 89] on div "Status Active Draft Active" at bounding box center [633, 68] width 170 height 53
click at [627, 78] on select "Active Draft" at bounding box center [632, 77] width 153 height 18
select select "0"
click at [556, 68] on select "Active Draft" at bounding box center [632, 77] width 153 height 18
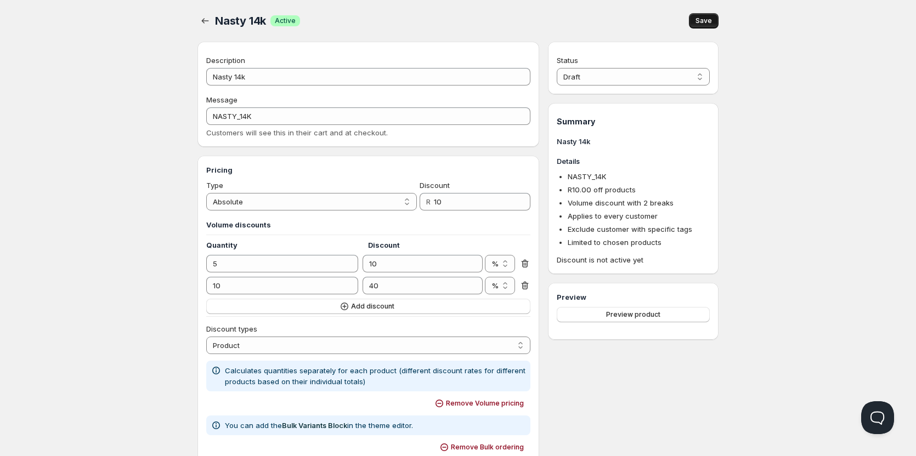
click at [698, 24] on span "Save" at bounding box center [703, 20] width 16 height 9
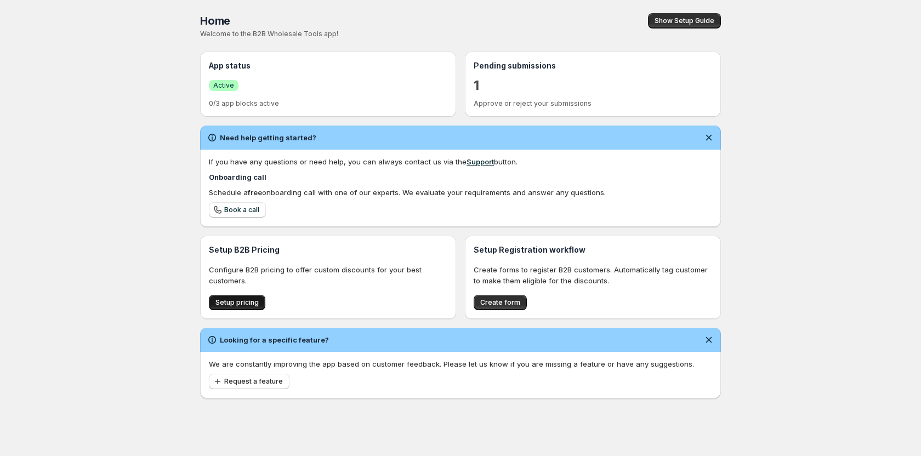
click at [249, 302] on span "Setup pricing" at bounding box center [236, 302] width 43 height 9
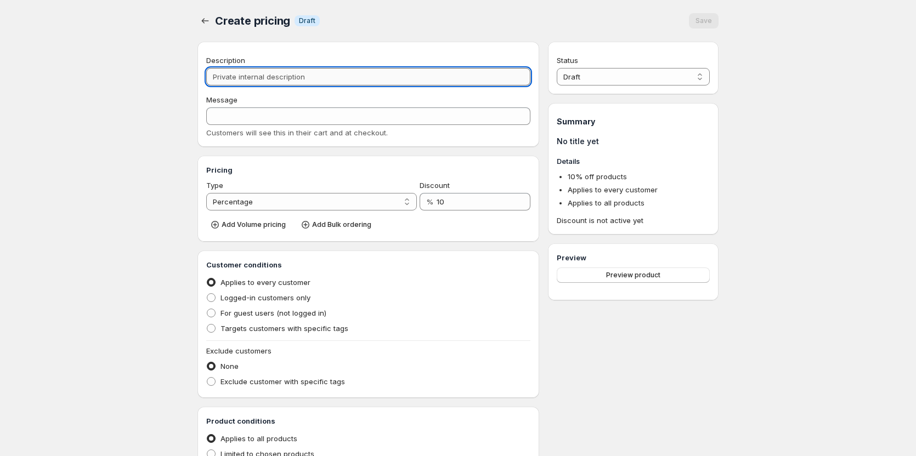
click at [269, 77] on input "Description" at bounding box center [368, 77] width 324 height 18
type input "E"
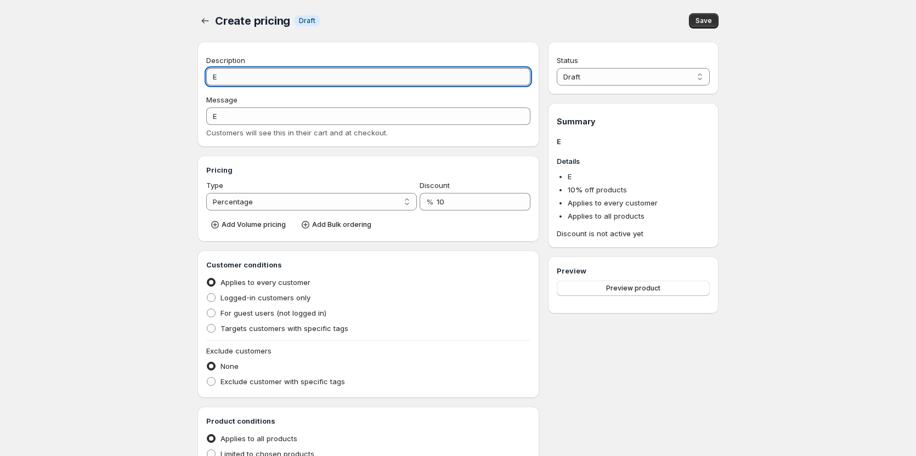
type input "El"
type input "EL"
type input "Elf"
type input "ELF"
type input "Elf B"
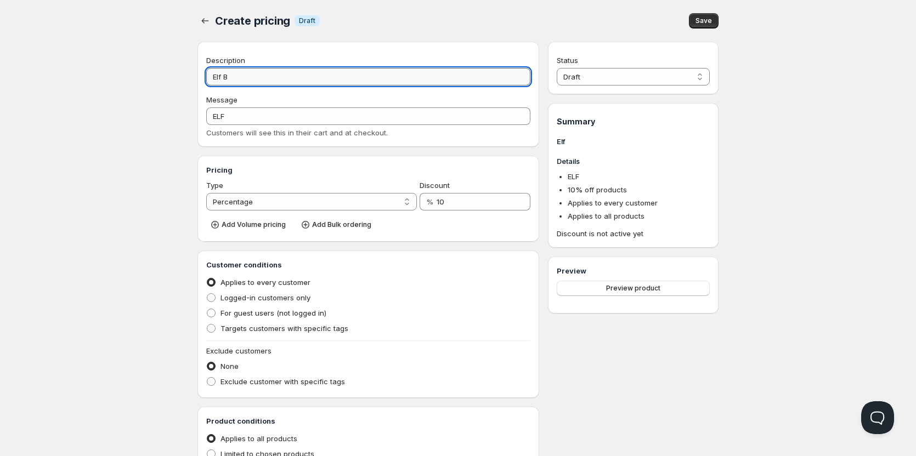
type input "ELF_B"
type input "Elf Ba"
type input "ELF_BA"
type input "Elf Bar"
type input "ELF_BAR"
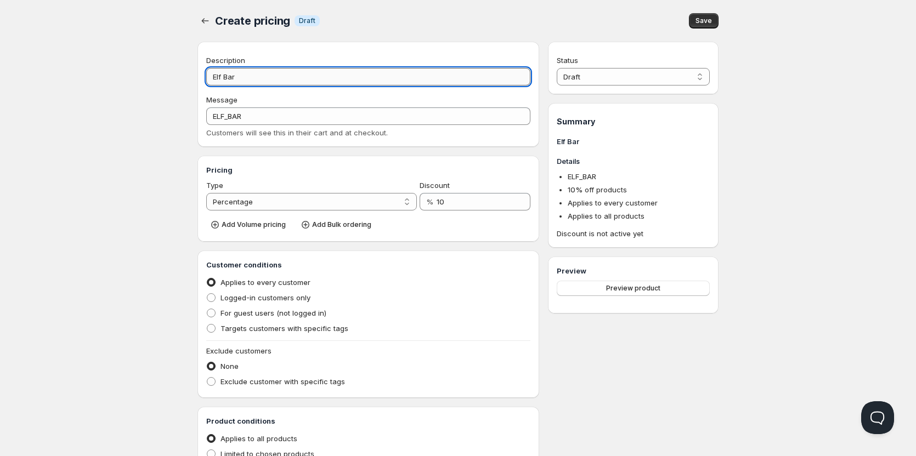
type input "Elf Bar P"
type input "ELF_BAR_P"
type input "Elf Bar Pi"
type input "ELF_BAR_PI"
type input "Elf Bar P"
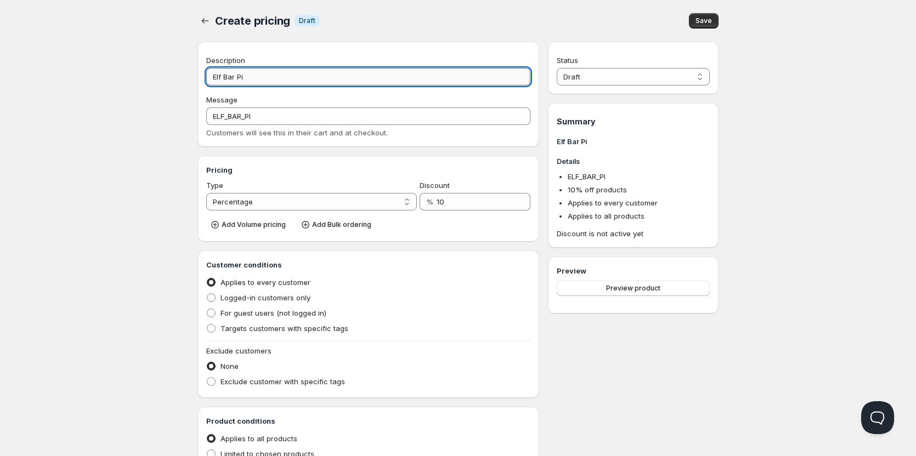
type input "ELF_BAR_P"
type input "Elf Bar Po"
type input "ELF_BAR_PO"
type input "Elf Bar Pod"
type input "ELF_BAR_POD"
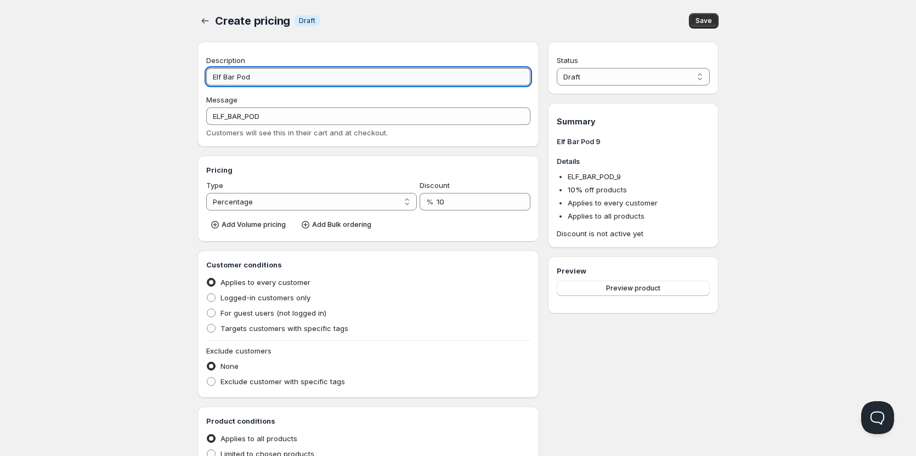
type input "Elf Bar Pod 9"
type input "ELF_BAR_POD_9"
type input "Elf Bar Pod 9-"
type input "ELF_BAR_POD_9-"
type input "Elf Bar Pod 9--"
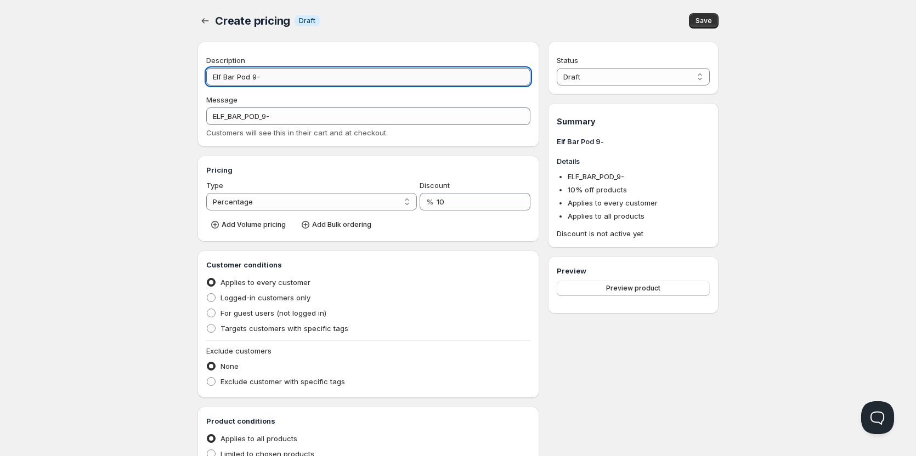
type input "ELF_BAR_POD_9--"
type input "Elf Bar Pod 9-"
type input "ELF_BAR_POD_9-"
type input "Elf Bar Pod 9"
type input "ELF_BAR_POD_9"
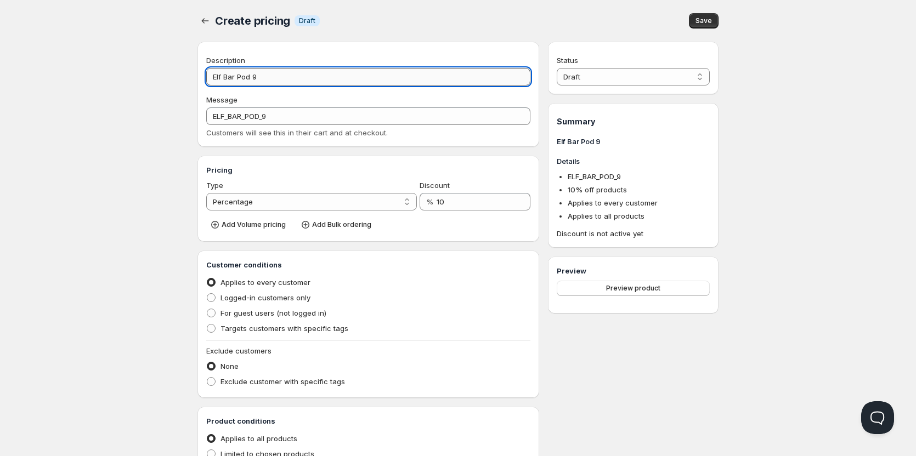
type input "Elf Bar Pod 90"
type input "ELF_BAR_POD_90"
type input "Elf Bar Pod 900"
type input "ELF_BAR_POD_900"
type input "Elf Bar Pod 9000"
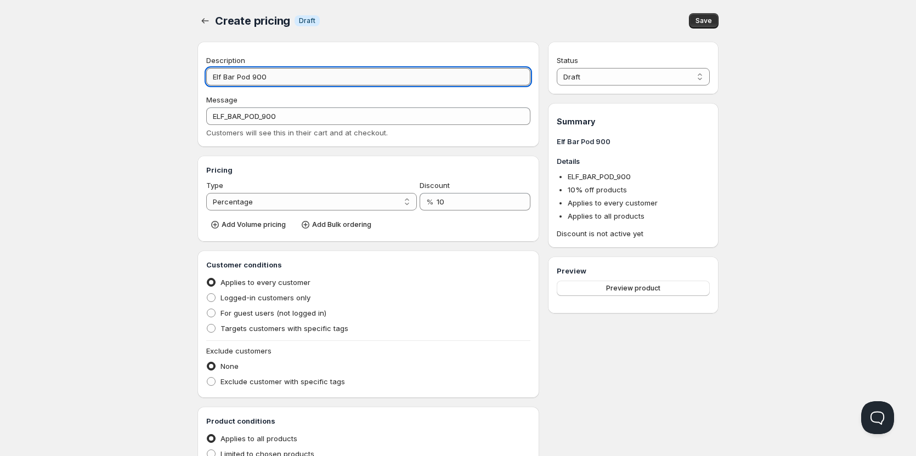
type input "ELF_BAR_POD_9000"
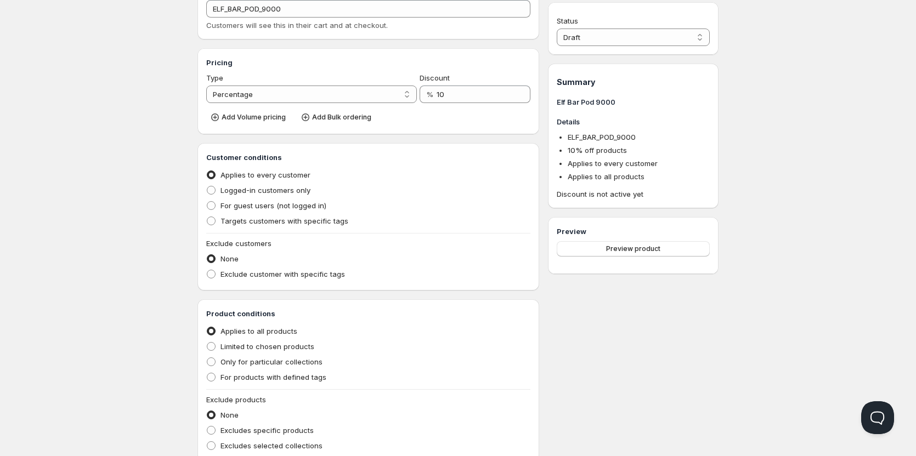
scroll to position [110, 0]
type input "Elf Bar Pod 9000"
click at [218, 192] on label "Logged-in customers only" at bounding box center [258, 187] width 104 height 15
click at [207, 184] on input "Logged-in customers only" at bounding box center [207, 184] width 1 height 1
radio input "true"
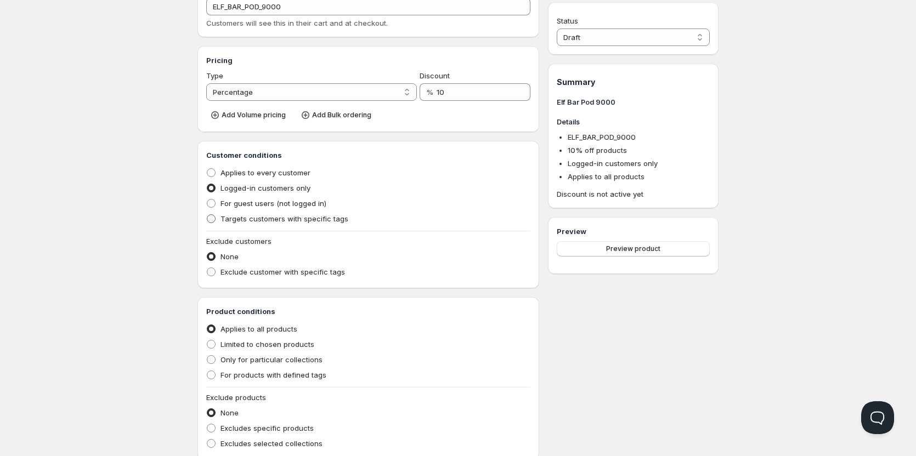
click at [217, 217] on label "Targets customers with specific tags" at bounding box center [277, 218] width 142 height 15
click at [207, 215] on input "Targets customers with specific tags" at bounding box center [207, 214] width 1 height 1
radio input "true"
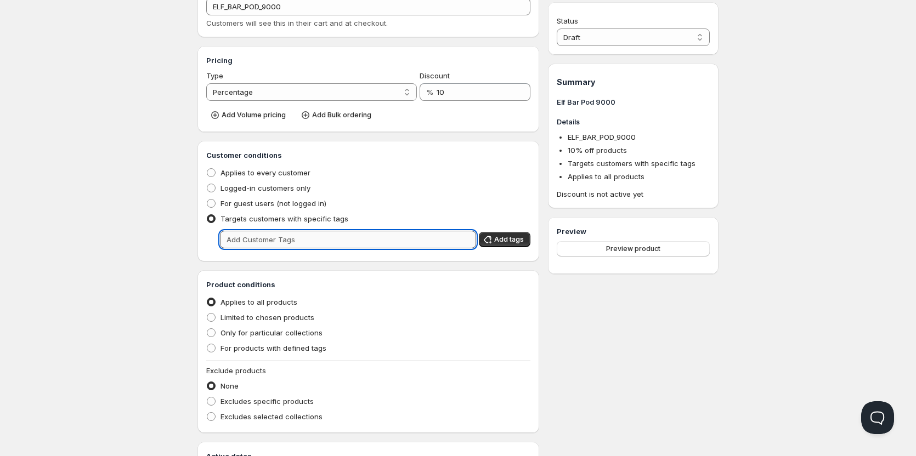
click at [298, 246] on input "text" at bounding box center [348, 240] width 256 height 18
type input "Wholesale"
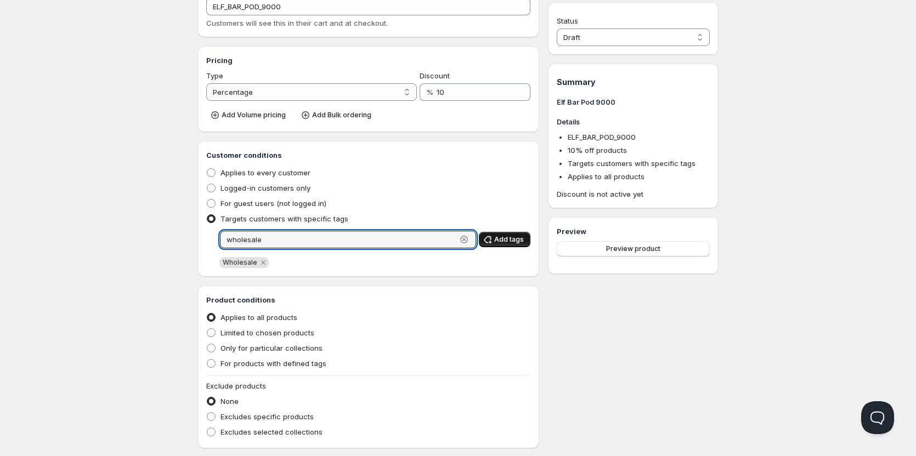
type input "wholesale"
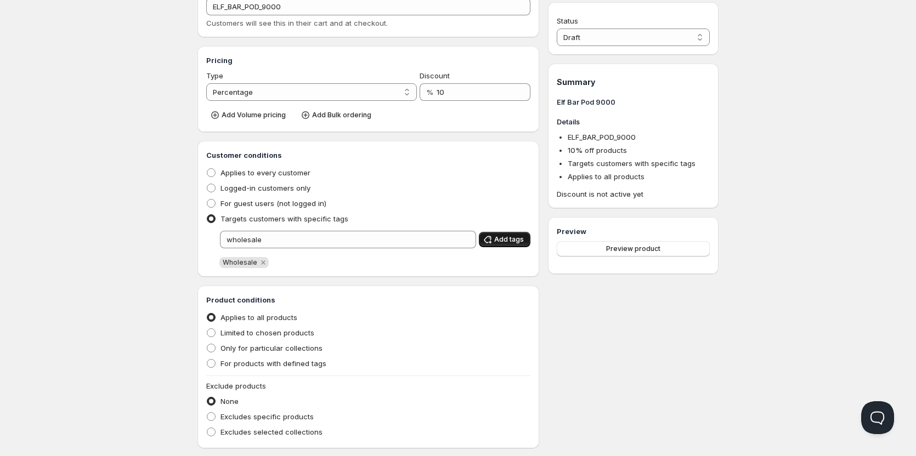
click at [496, 238] on span "Add tags" at bounding box center [509, 239] width 30 height 9
click at [356, 297] on h3 "Product conditions" at bounding box center [368, 299] width 324 height 11
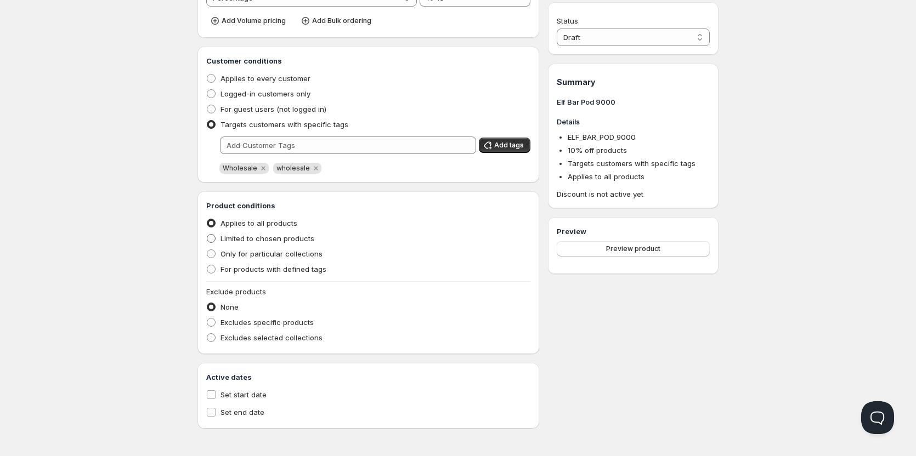
click at [215, 231] on label "Limited to chosen products" at bounding box center [260, 238] width 108 height 15
click at [207, 234] on input "Limited to chosen products" at bounding box center [207, 234] width 1 height 1
radio input "true"
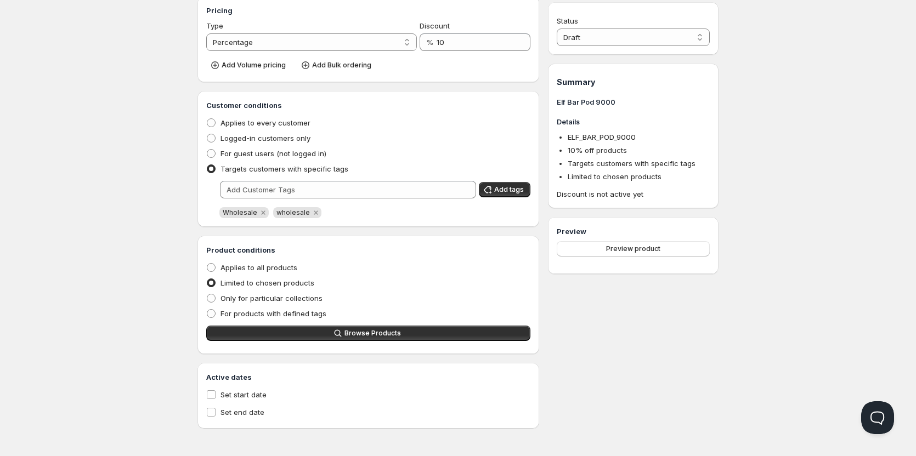
scroll to position [160, 0]
click at [321, 338] on button "Browse Products" at bounding box center [368, 333] width 324 height 15
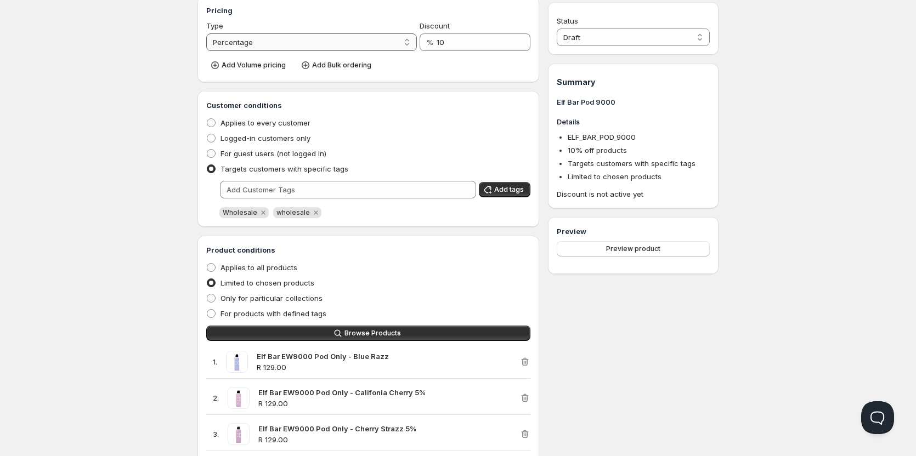
click at [394, 49] on select "Percentage Absolute" at bounding box center [311, 42] width 211 height 18
select select "2"
click at [206, 33] on select "Percentage Absolute" at bounding box center [311, 42] width 211 height 18
click at [454, 41] on input "10" at bounding box center [474, 42] width 80 height 18
type input "15"
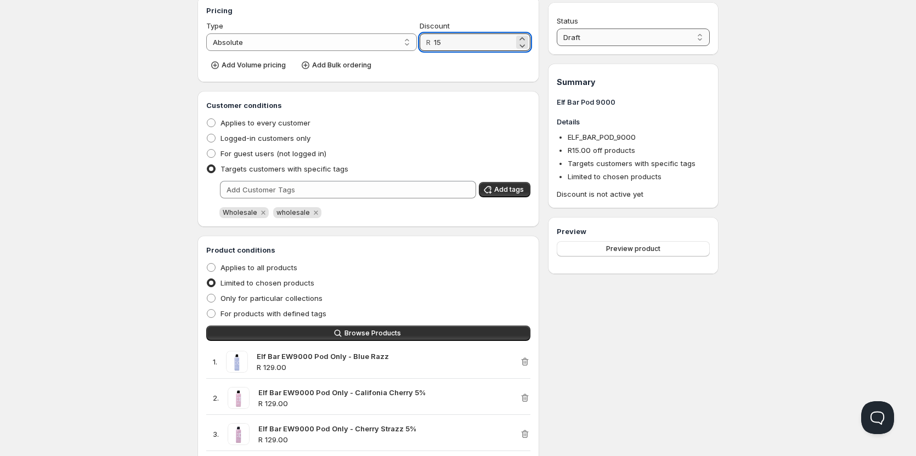
click at [609, 41] on select "Draft Active" at bounding box center [632, 38] width 153 height 18
select select "1"
click at [556, 29] on select "Draft Active" at bounding box center [632, 38] width 153 height 18
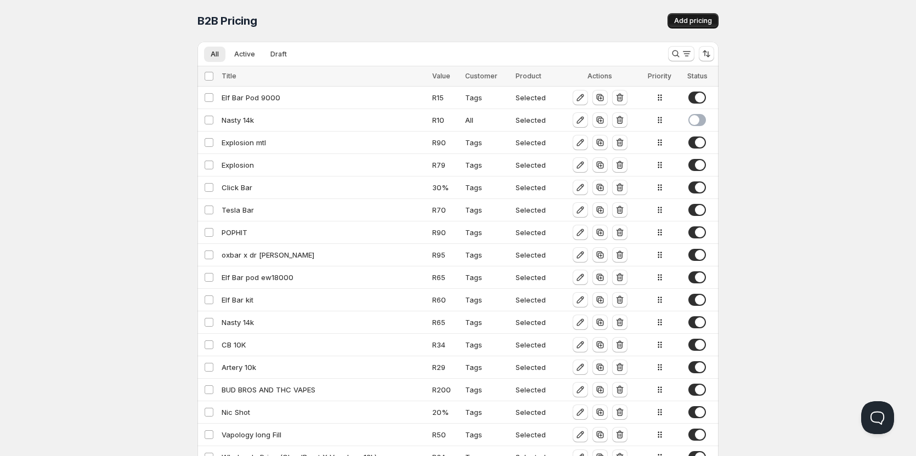
click at [691, 20] on span "Add pricing" at bounding box center [693, 20] width 38 height 9
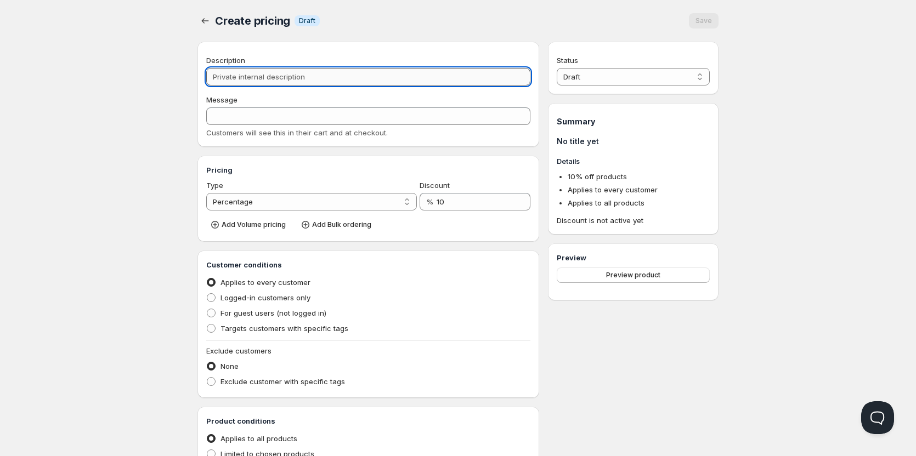
click at [329, 83] on input "Description" at bounding box center [368, 77] width 324 height 18
type input "N"
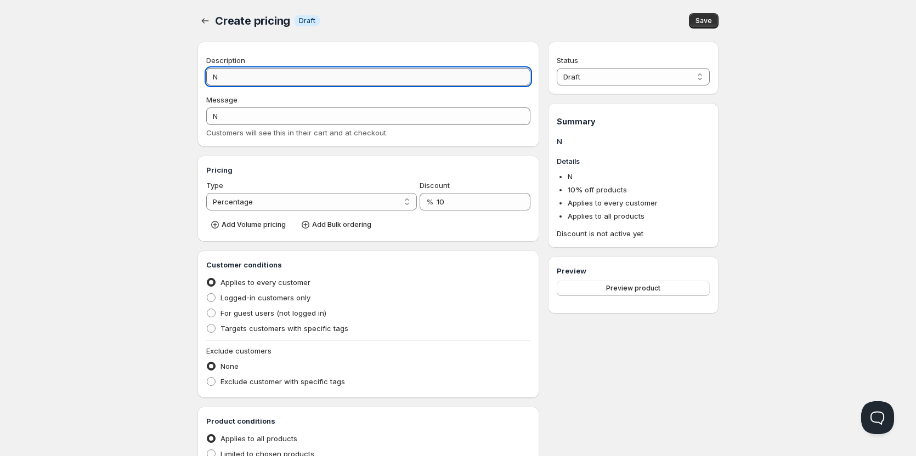
type input "Na"
type input "NA"
type input "Nas"
type input "NAS"
type input "Nast"
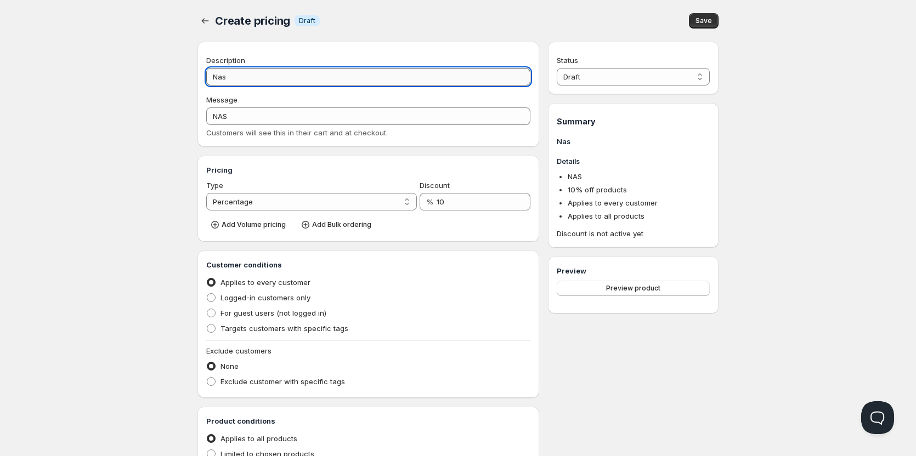
type input "NAST"
type input "Nasty"
type input "NASTY"
type input "Nasty 2"
type input "NASTY_2"
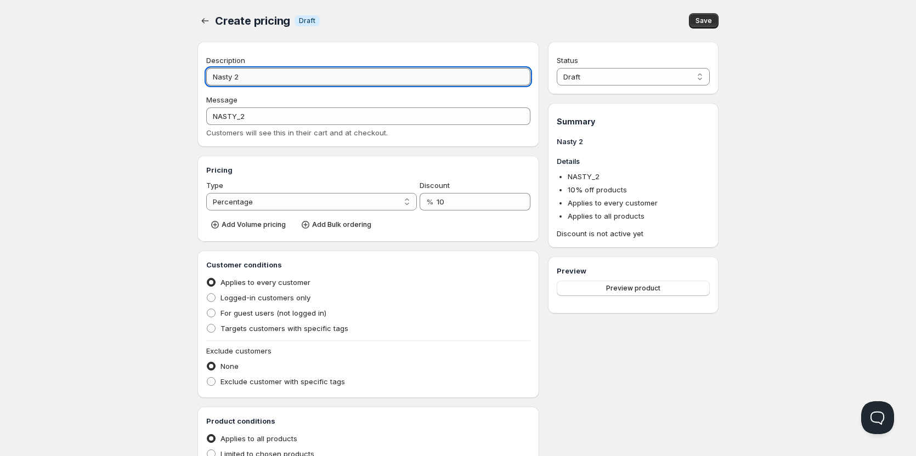
type input "Nasty 20"
type input "NASTY_20"
type input "Nasty 20k"
type input "NASTY_20K"
type input "Nasty 20k"
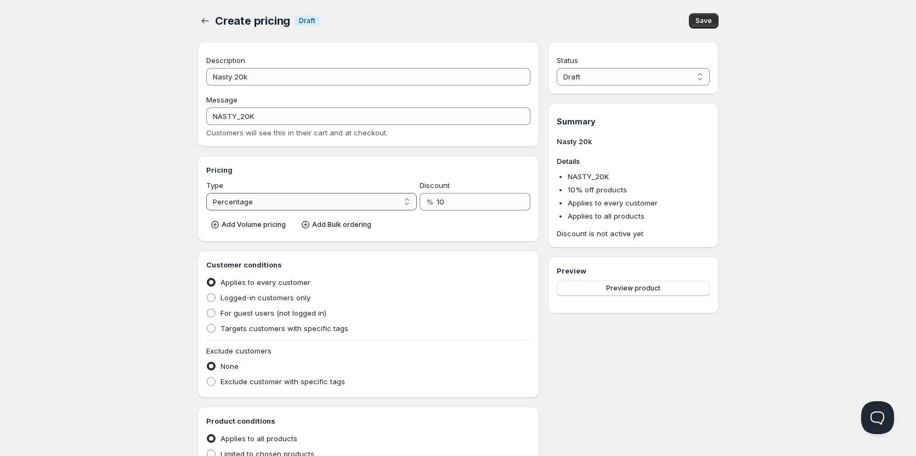
click at [276, 202] on select "Percentage Absolute" at bounding box center [311, 202] width 211 height 18
select select "2"
click at [206, 193] on select "Percentage Absolute" at bounding box center [311, 202] width 211 height 18
click at [230, 325] on span "Targets customers with specific tags" at bounding box center [284, 328] width 128 height 9
click at [207, 325] on input "Targets customers with specific tags" at bounding box center [207, 324] width 1 height 1
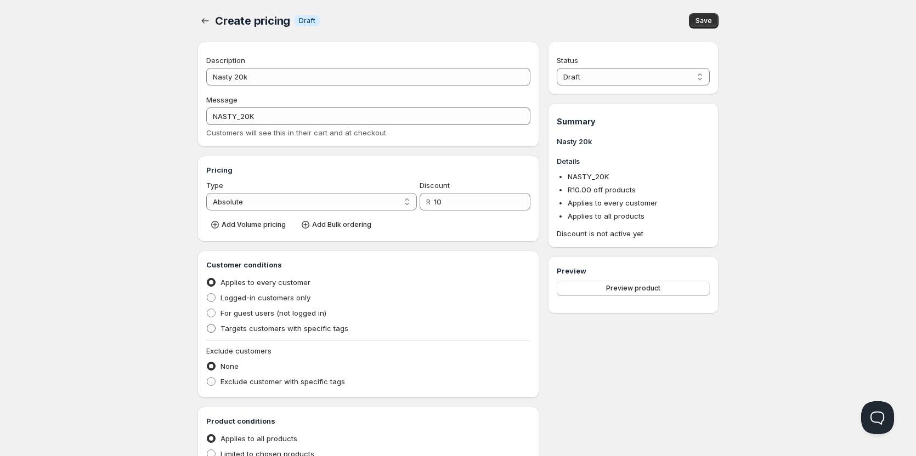
radio input "true"
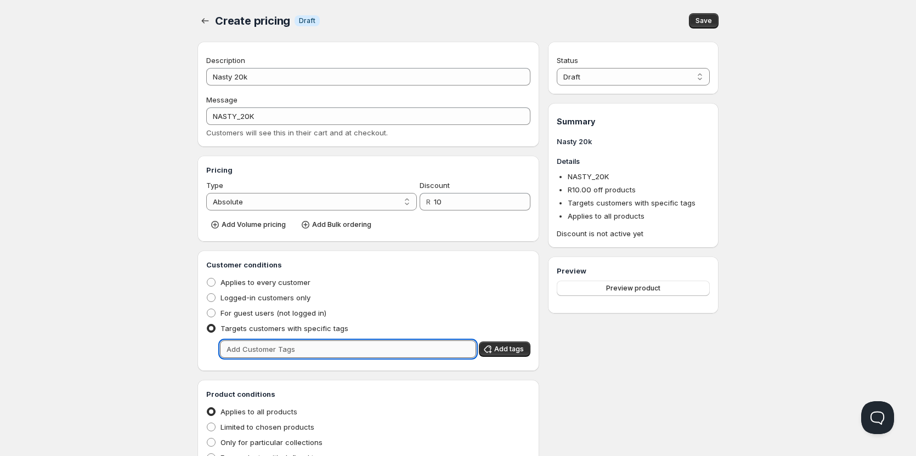
click at [238, 345] on input "text" at bounding box center [348, 349] width 256 height 18
type input "Wholesale"
click at [511, 345] on button "Add tags" at bounding box center [505, 349] width 52 height 15
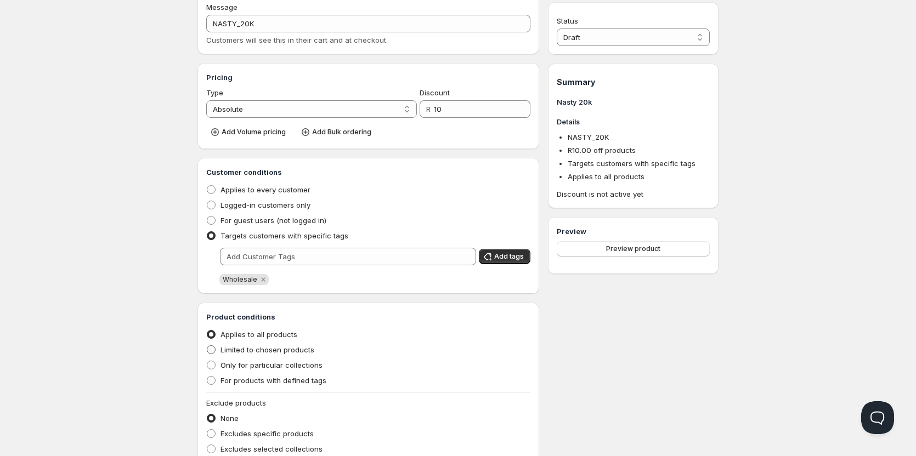
scroll to position [110, 0]
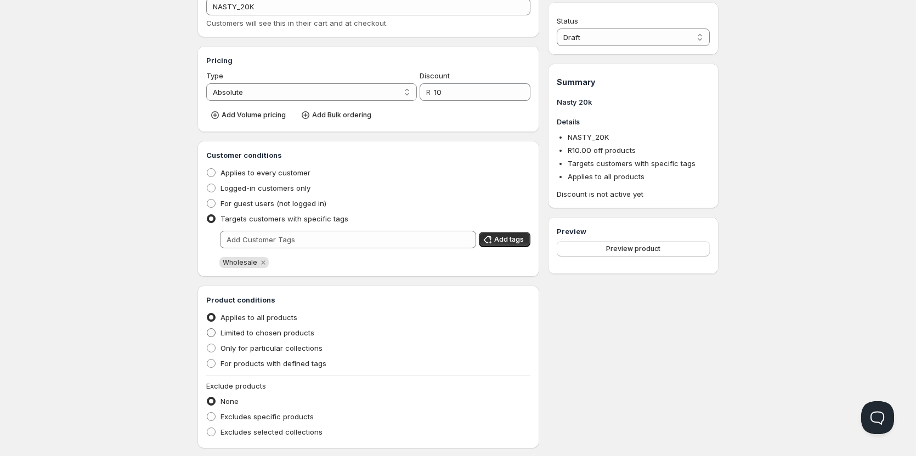
click at [223, 333] on span "Limited to chosen products" at bounding box center [267, 332] width 94 height 9
click at [207, 329] on input "Limited to chosen products" at bounding box center [207, 328] width 1 height 1
radio input "true"
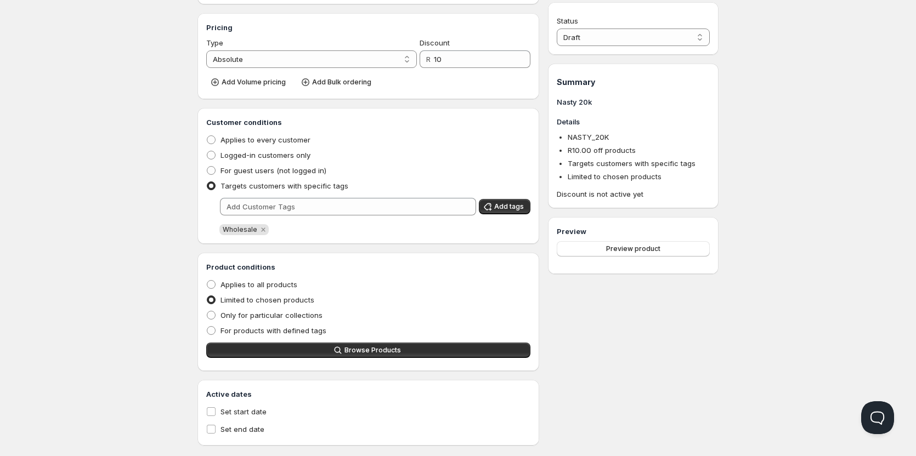
scroll to position [160, 0]
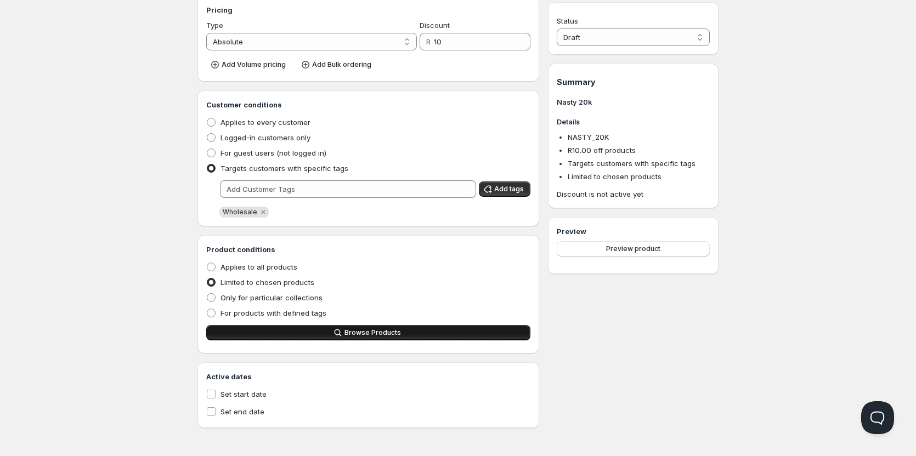
click at [363, 332] on span "Browse Products" at bounding box center [372, 332] width 56 height 9
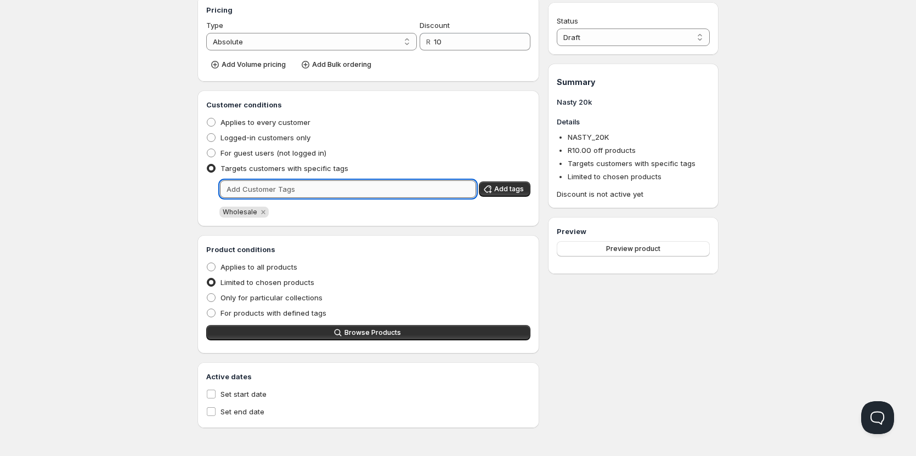
click at [266, 191] on input "text" at bounding box center [348, 189] width 256 height 18
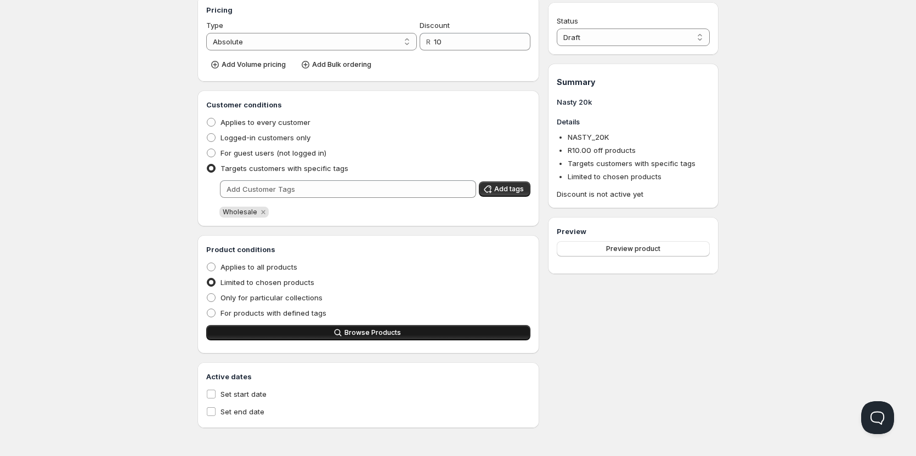
click at [339, 327] on button "Browse Products" at bounding box center [368, 332] width 324 height 15
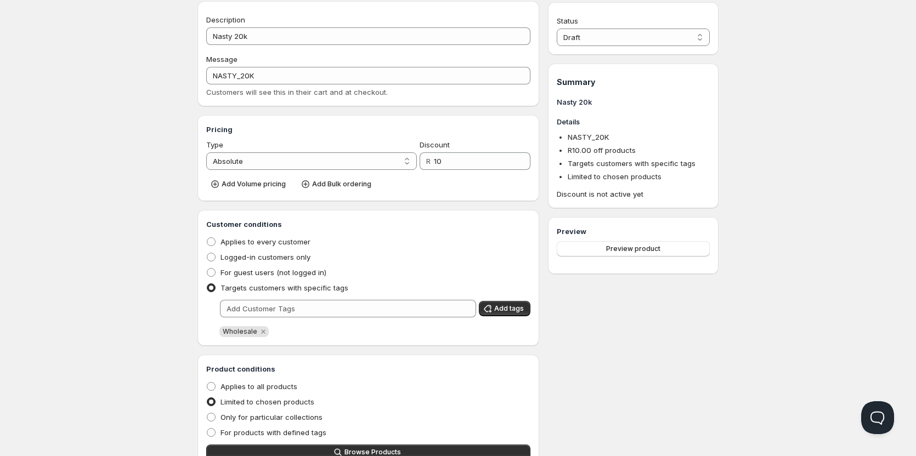
scroll to position [0, 0]
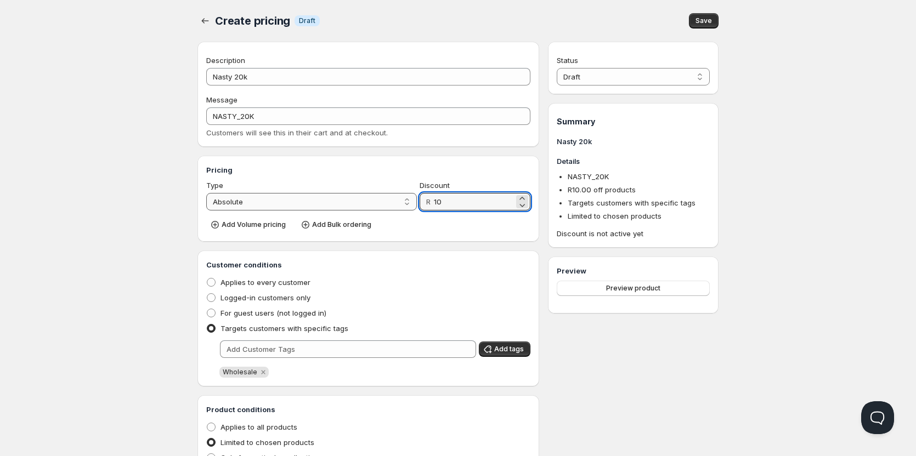
drag, startPoint x: 447, startPoint y: 203, endPoint x: 405, endPoint y: 203, distance: 42.8
click at [405, 203] on div "Type Percentage Absolute Absolute Discount R 10" at bounding box center [368, 195] width 324 height 31
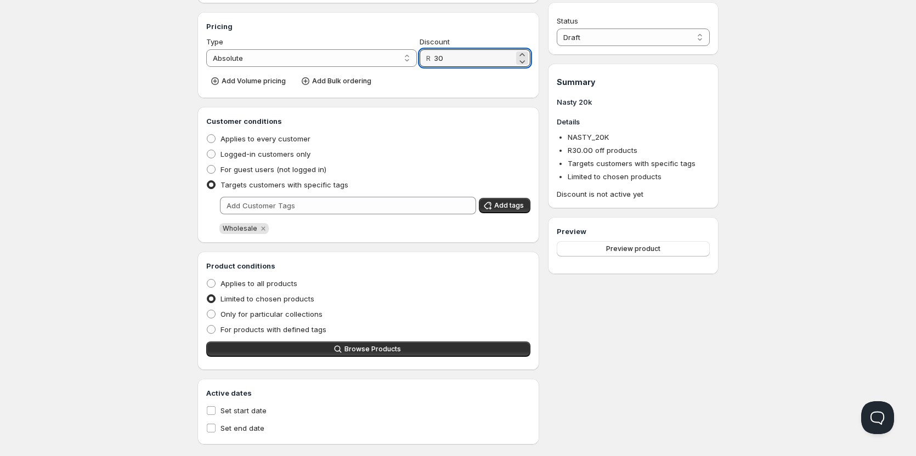
scroll to position [160, 0]
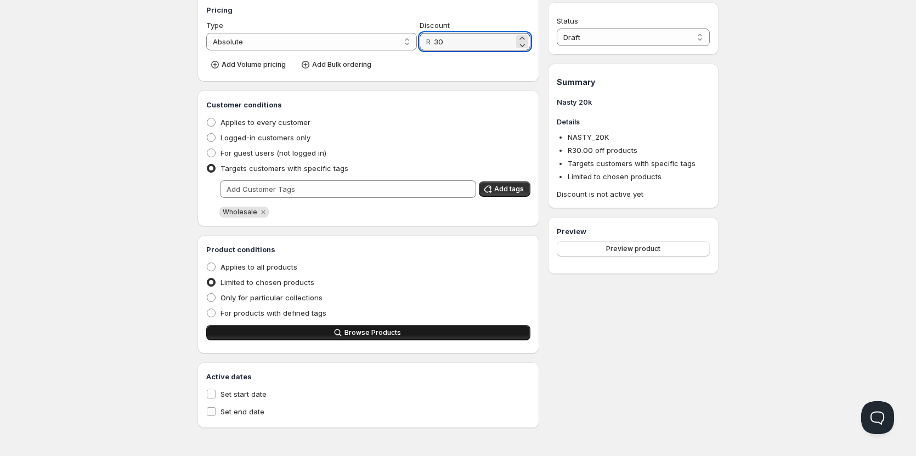
type input "30"
click at [410, 329] on button "Browse Products" at bounding box center [368, 332] width 324 height 15
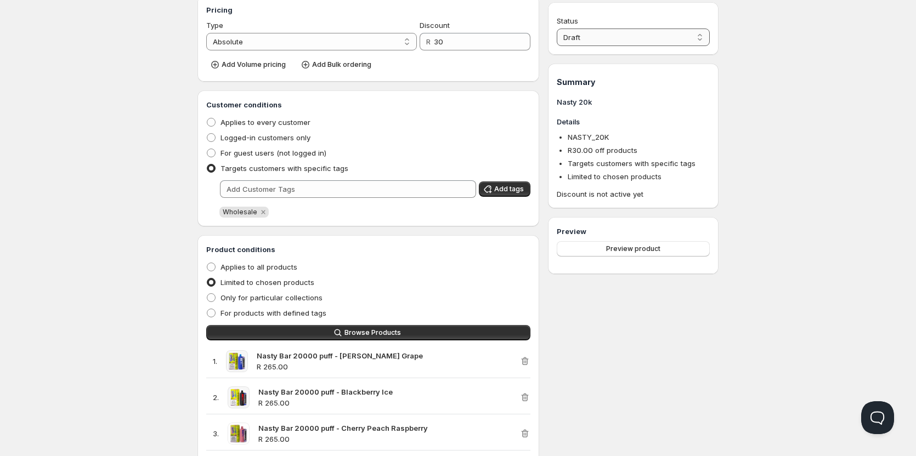
click at [599, 35] on select "Draft Active" at bounding box center [632, 38] width 153 height 18
select select "1"
click at [556, 29] on select "Draft Active" at bounding box center [632, 38] width 153 height 18
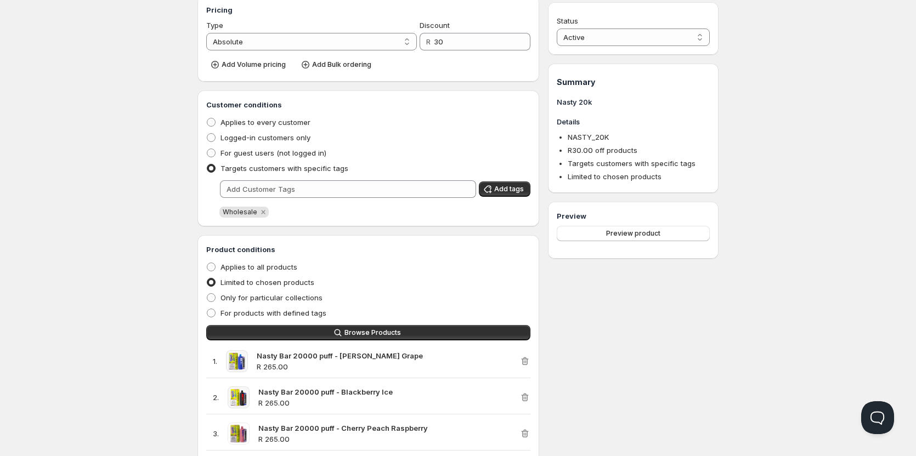
click at [673, 433] on div "Status Active Draft Active Summary Nasty 20k Details NASTY_20K R 30.00 off prod…" at bounding box center [633, 390] width 170 height 1017
drag, startPoint x: 448, startPoint y: 47, endPoint x: 435, endPoint y: 47, distance: 13.2
click at [436, 46] on input "30" at bounding box center [474, 42] width 80 height 18
type input "45"
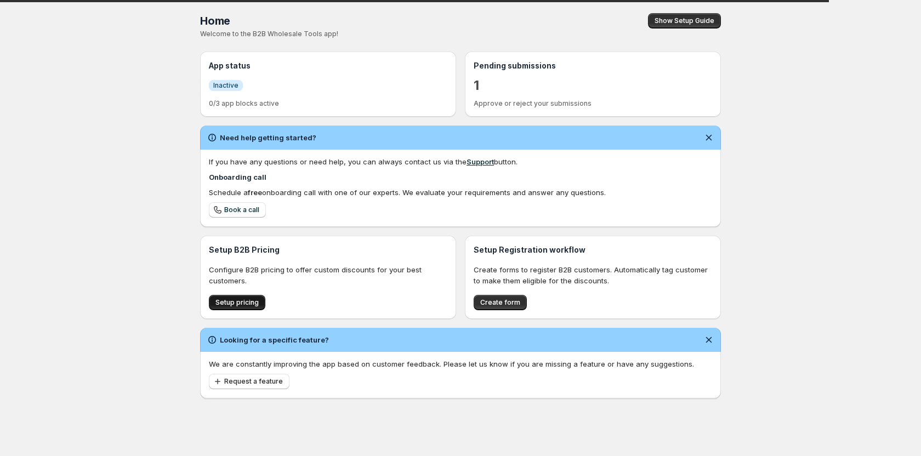
click at [241, 302] on span "Setup pricing" at bounding box center [236, 302] width 43 height 9
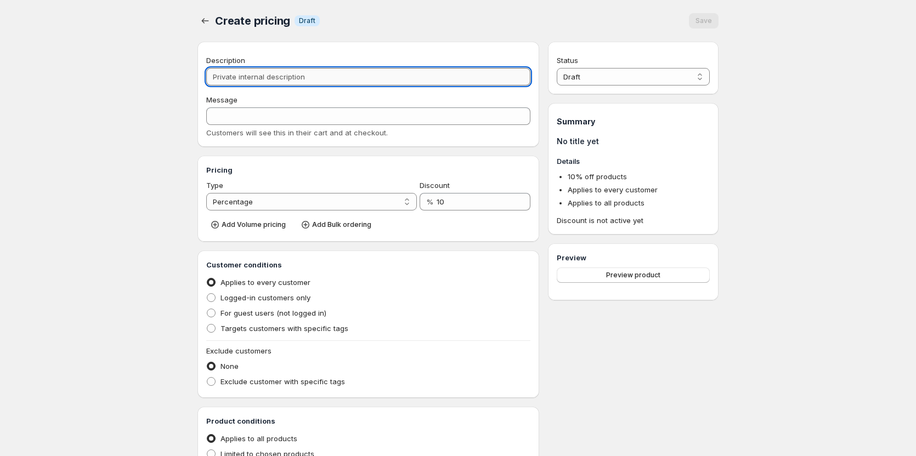
click at [255, 81] on input "Description" at bounding box center [368, 77] width 324 height 18
type input "N"
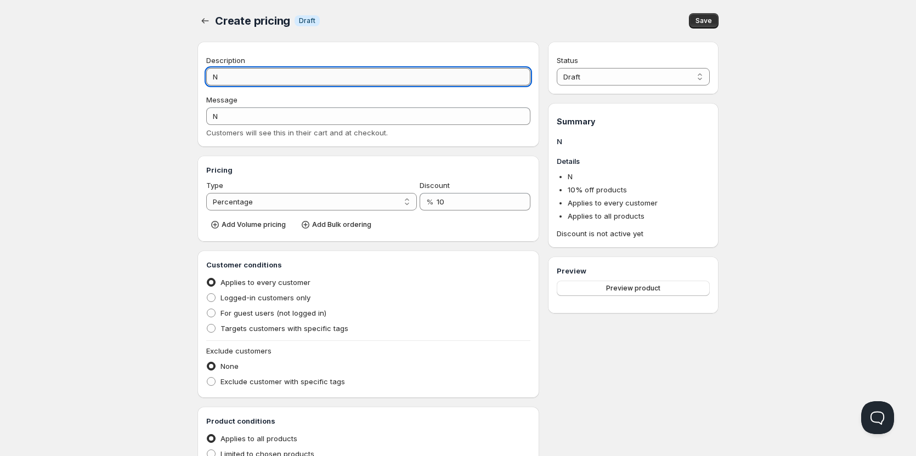
type input "Na"
type input "NA"
type input "Nas"
type input "NAS"
type input "Nast"
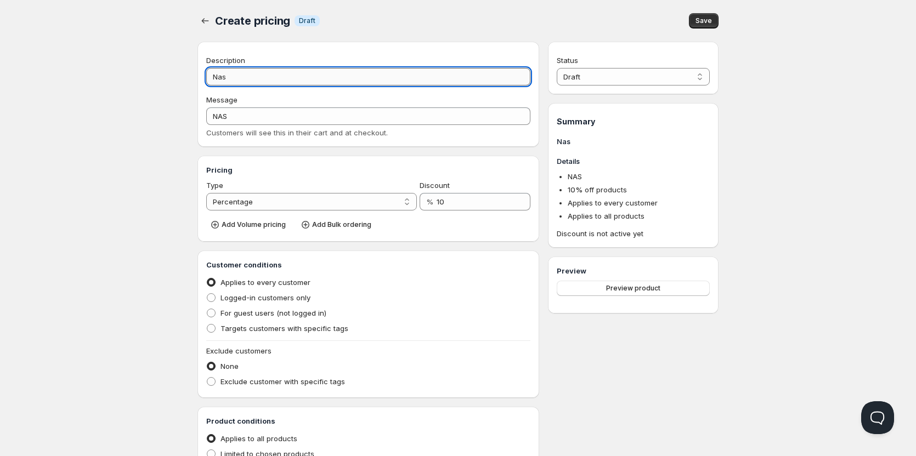
type input "NAST"
type input "Nasty"
type input "NASTY"
type input "Nasty v"
type input "NASTY_V"
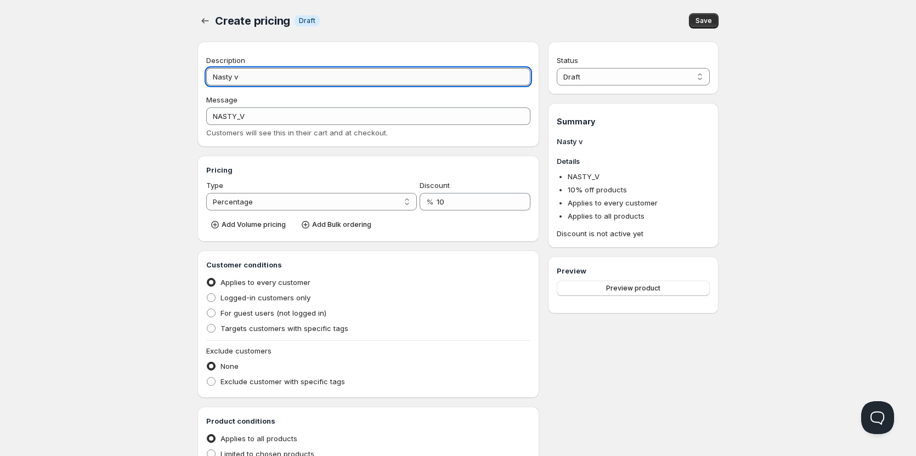
type input "Nasty"
type input "NASTY"
type input "Nasty c"
type input "NASTY_C"
type input "Nasty cl"
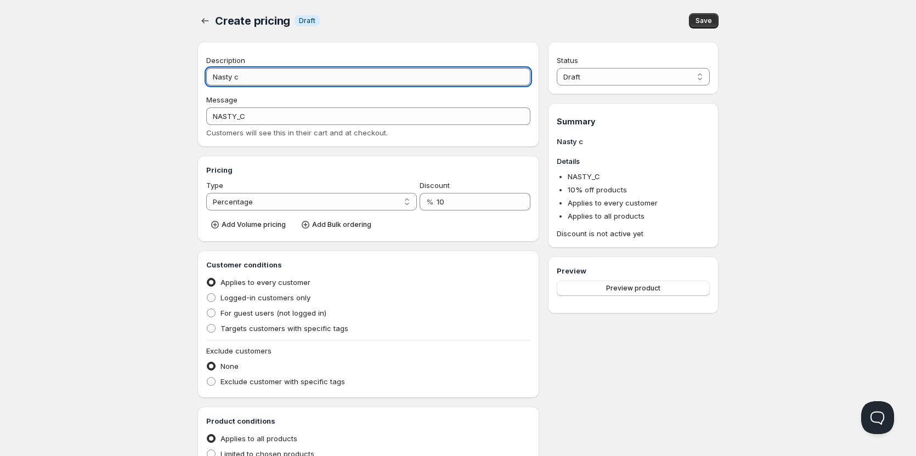
type input "NASTY_CL"
type input "Nasty cle"
type input "NASTY_CLE"
type input "Nasty clea"
type input "NASTY_CLEA"
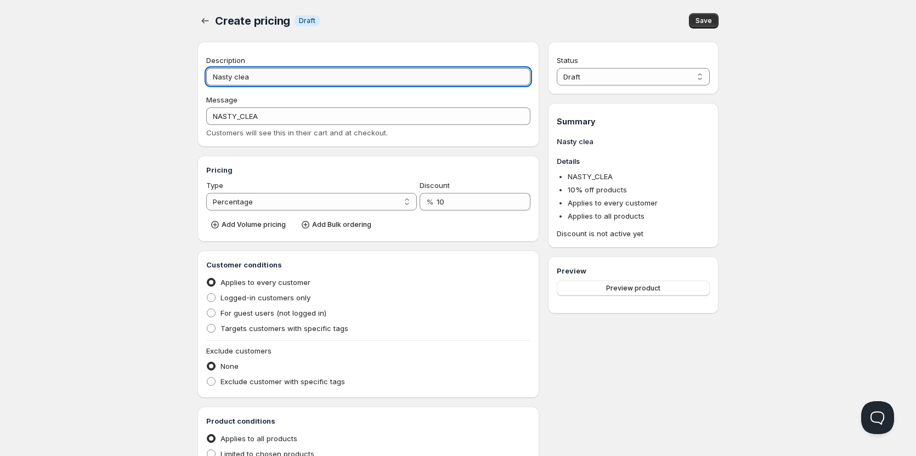
type input "Nasty clear"
type input "NASTY_CLEAR"
type input "Nasty cleart"
type input "NASTY_CLEART"
type input "Nasty clearte"
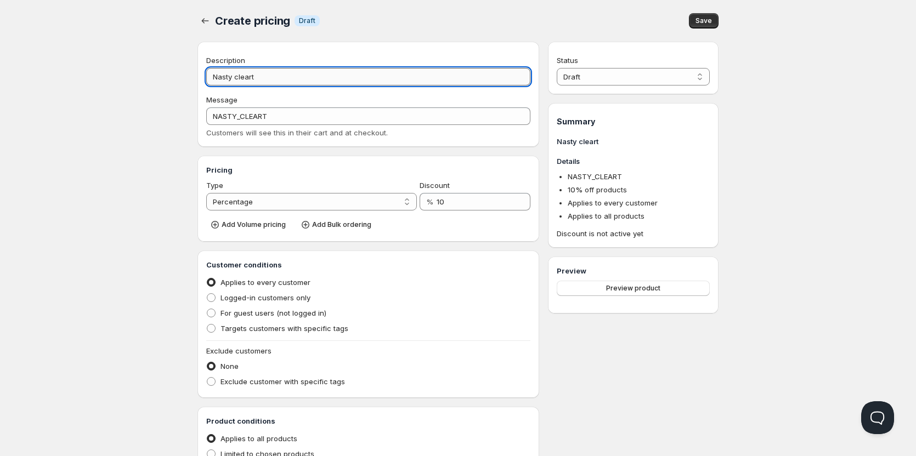
type input "NASTY_CLEARTE"
type input "Nasty cleartec"
type input "NASTY_CLEARTEC"
type input "Nasty cleartecj"
type input "NASTY_CLEARTECJ"
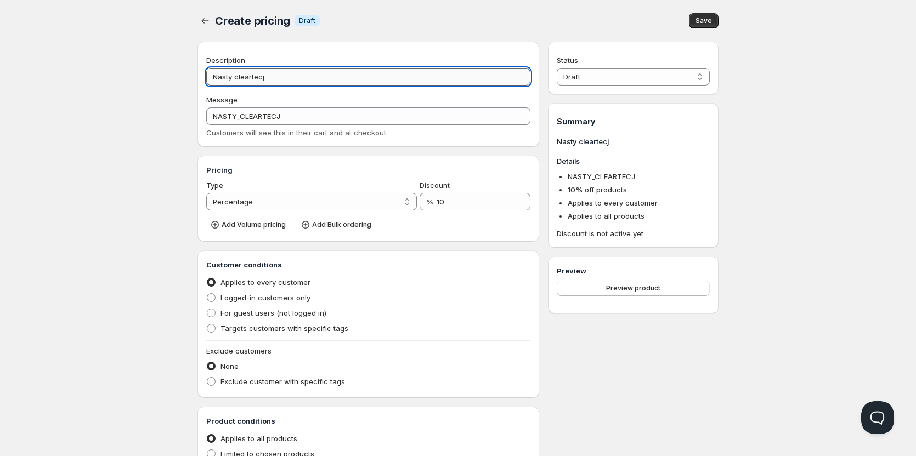
type input "Nasty cleartec"
type input "NASTY_CLEARTEC"
type input "Nasty cleartech"
type input "NASTY_CLEARTECH"
type input "Nasty cleartech"
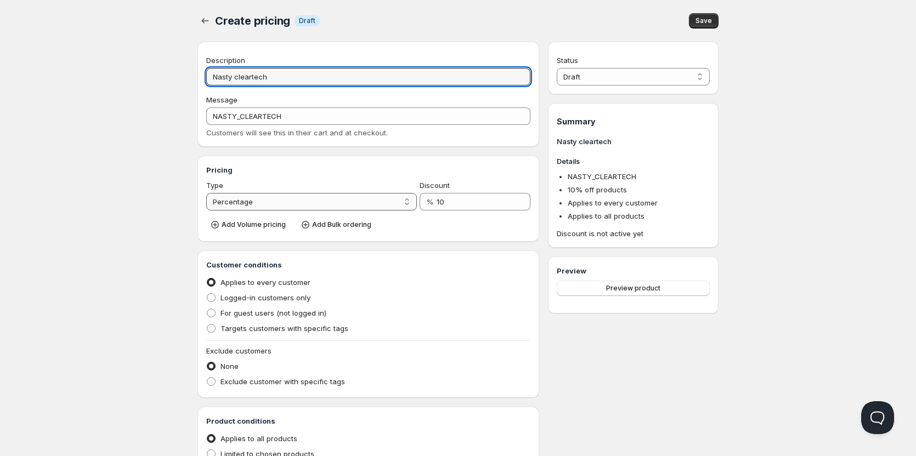
click at [399, 203] on select "Percentage Absolute" at bounding box center [311, 202] width 211 height 18
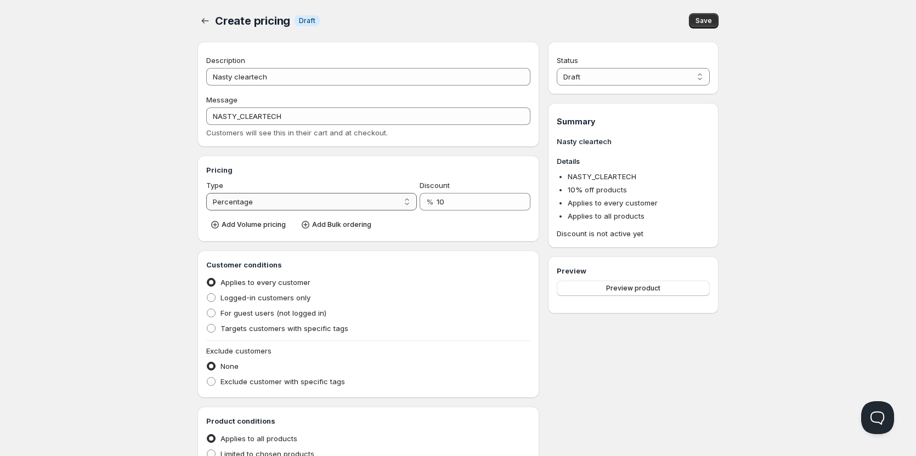
select select "2"
click at [206, 193] on select "Percentage Absolute" at bounding box center [311, 202] width 211 height 18
drag, startPoint x: 243, startPoint y: 297, endPoint x: 232, endPoint y: 318, distance: 23.5
click at [242, 297] on span "Logged-in customers only" at bounding box center [265, 297] width 90 height 9
click at [207, 294] on input "Logged-in customers only" at bounding box center [207, 293] width 1 height 1
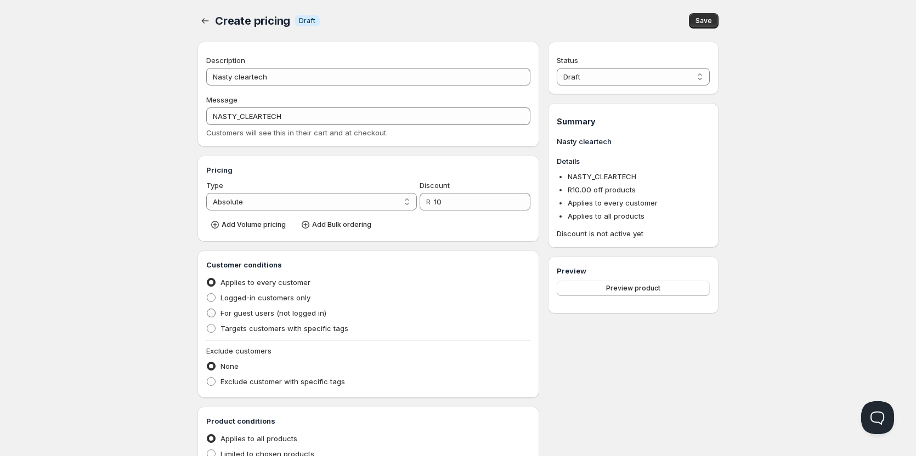
radio input "true"
click at [226, 331] on span "Targets customers with specific tags" at bounding box center [284, 328] width 128 height 9
click at [207, 325] on input "Targets customers with specific tags" at bounding box center [207, 324] width 1 height 1
radio input "true"
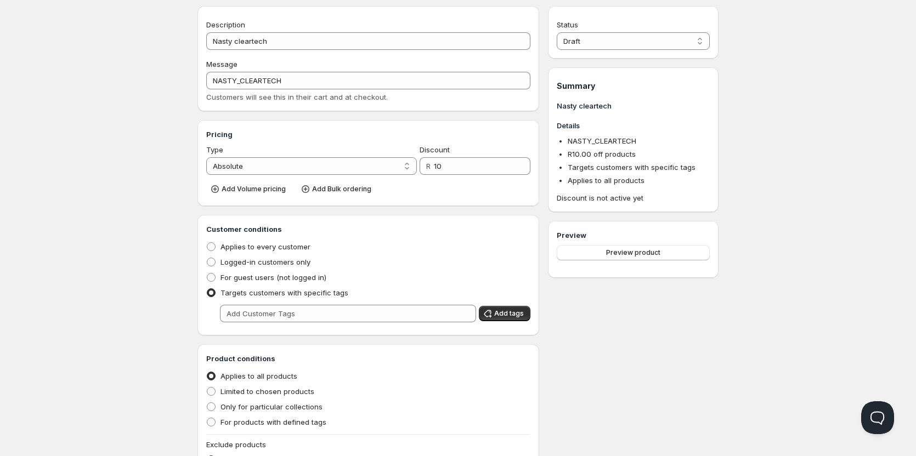
scroll to position [55, 0]
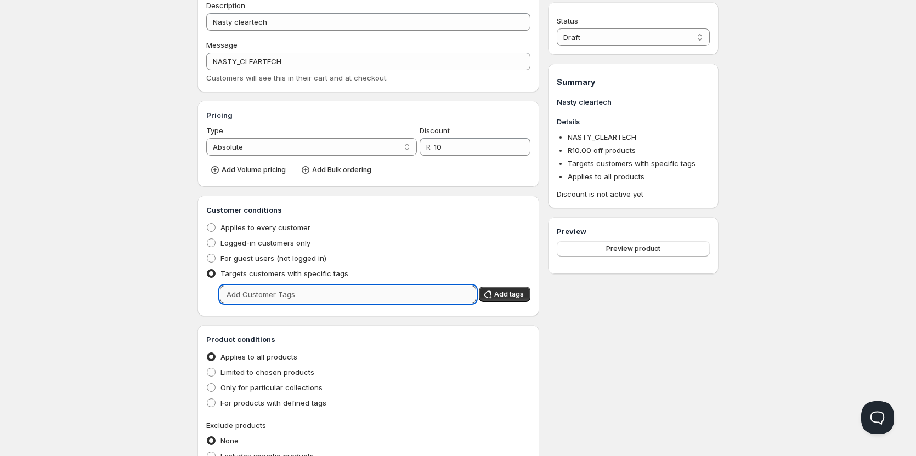
click at [263, 297] on input "text" at bounding box center [348, 295] width 256 height 18
type input "Wholesale"
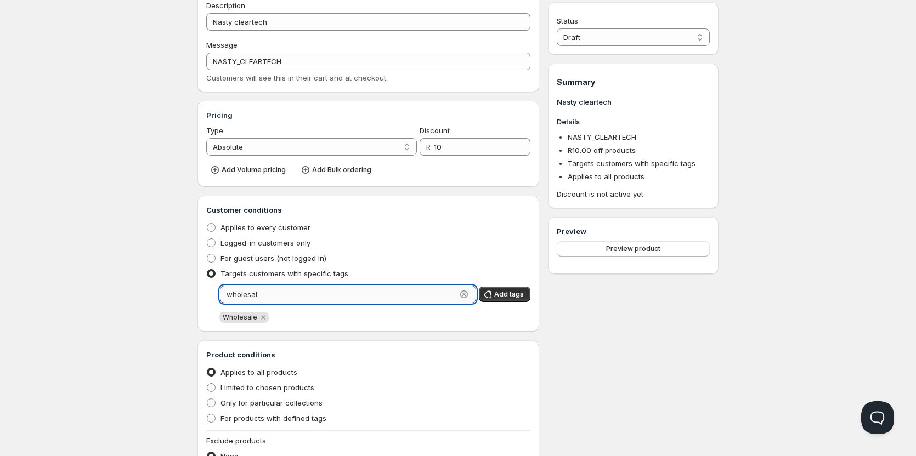
type input "wholesale"
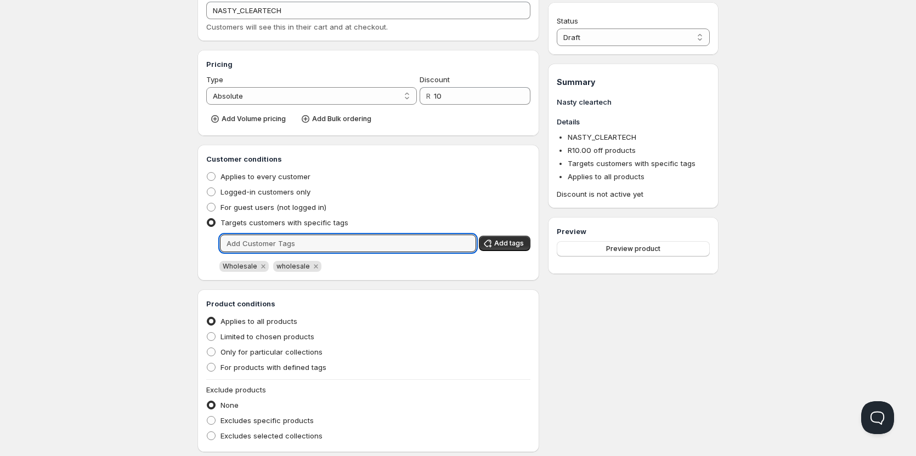
scroll to position [204, 0]
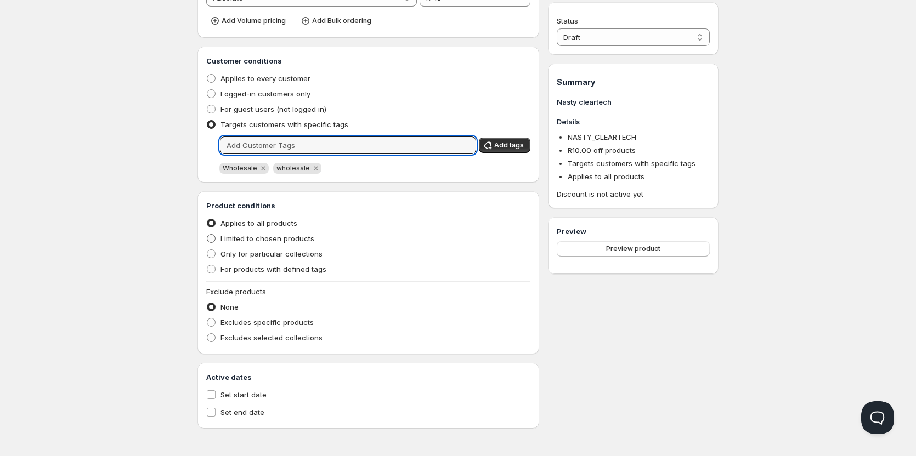
click at [214, 239] on span at bounding box center [211, 238] width 9 height 9
click at [207, 235] on input "Limited to chosen products" at bounding box center [207, 234] width 1 height 1
radio input "true"
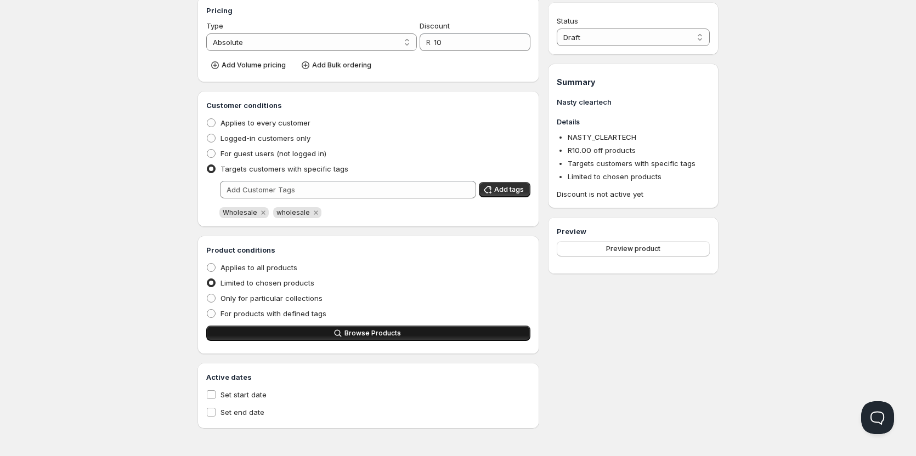
click at [267, 333] on button "Browse Products" at bounding box center [368, 333] width 324 height 15
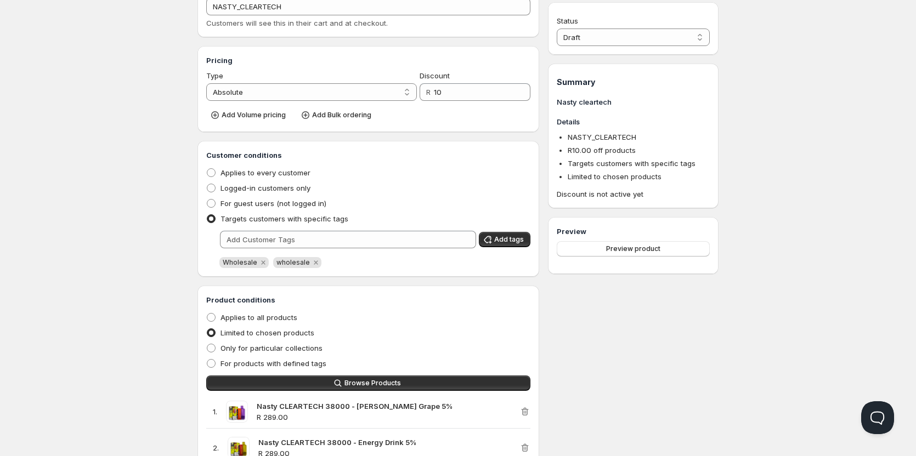
scroll to position [0, 0]
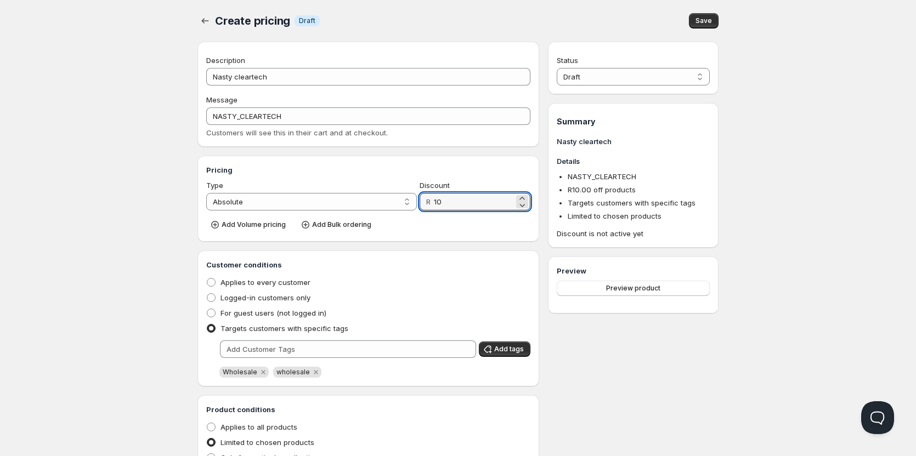
drag, startPoint x: 427, startPoint y: 204, endPoint x: 407, endPoint y: 212, distance: 20.7
click at [407, 206] on div "Type Percentage Absolute Absolute Discount R 10" at bounding box center [368, 195] width 324 height 31
type input "69"
click at [482, 278] on div "Applies to every customer" at bounding box center [368, 282] width 324 height 15
click at [713, 20] on button "Save" at bounding box center [704, 20] width 30 height 15
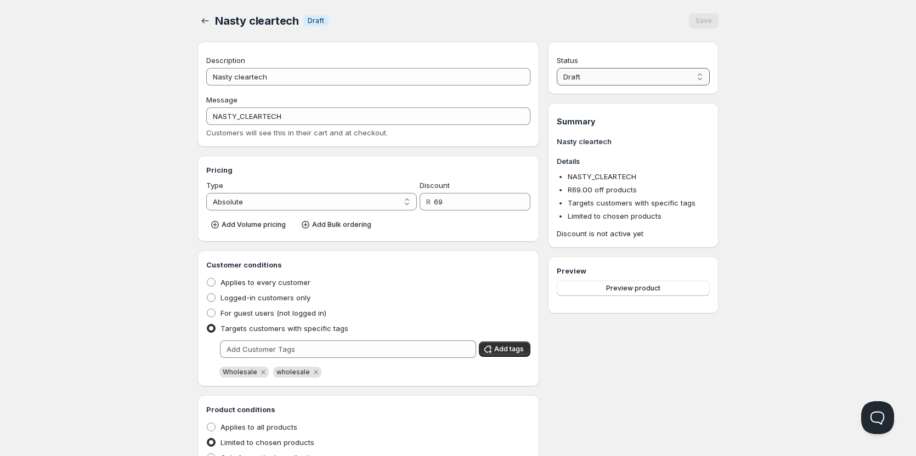
click at [672, 82] on select "Draft Active" at bounding box center [632, 77] width 153 height 18
select select "1"
click at [556, 68] on select "Draft Active" at bounding box center [632, 77] width 153 height 18
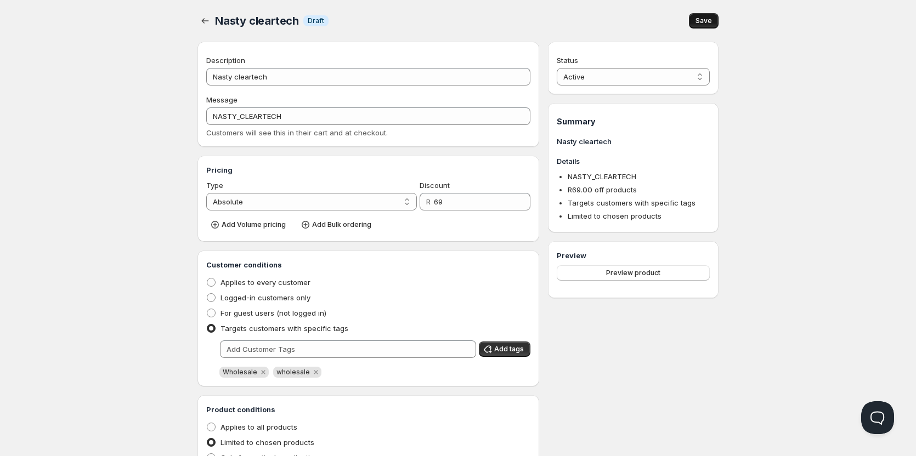
click at [709, 21] on span "Save" at bounding box center [703, 20] width 16 height 9
drag, startPoint x: 442, startPoint y: 202, endPoint x: 425, endPoint y: 202, distance: 17.5
click at [425, 202] on div "R 69" at bounding box center [474, 202] width 111 height 18
type input "65"
click at [709, 22] on span "Save" at bounding box center [703, 20] width 16 height 9
